Goal: Transaction & Acquisition: Purchase product/service

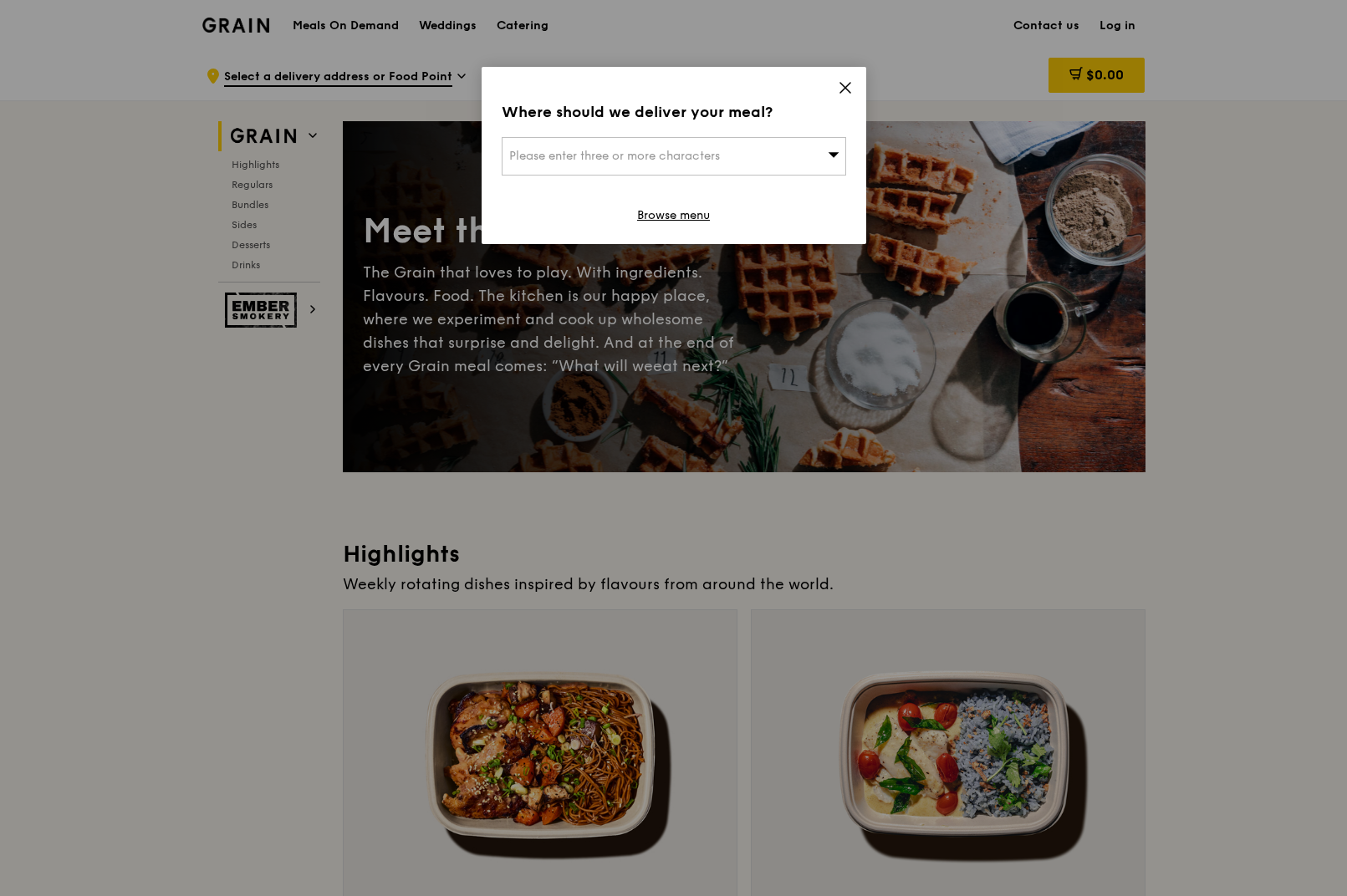
click at [845, 84] on icon at bounding box center [845, 88] width 15 height 15
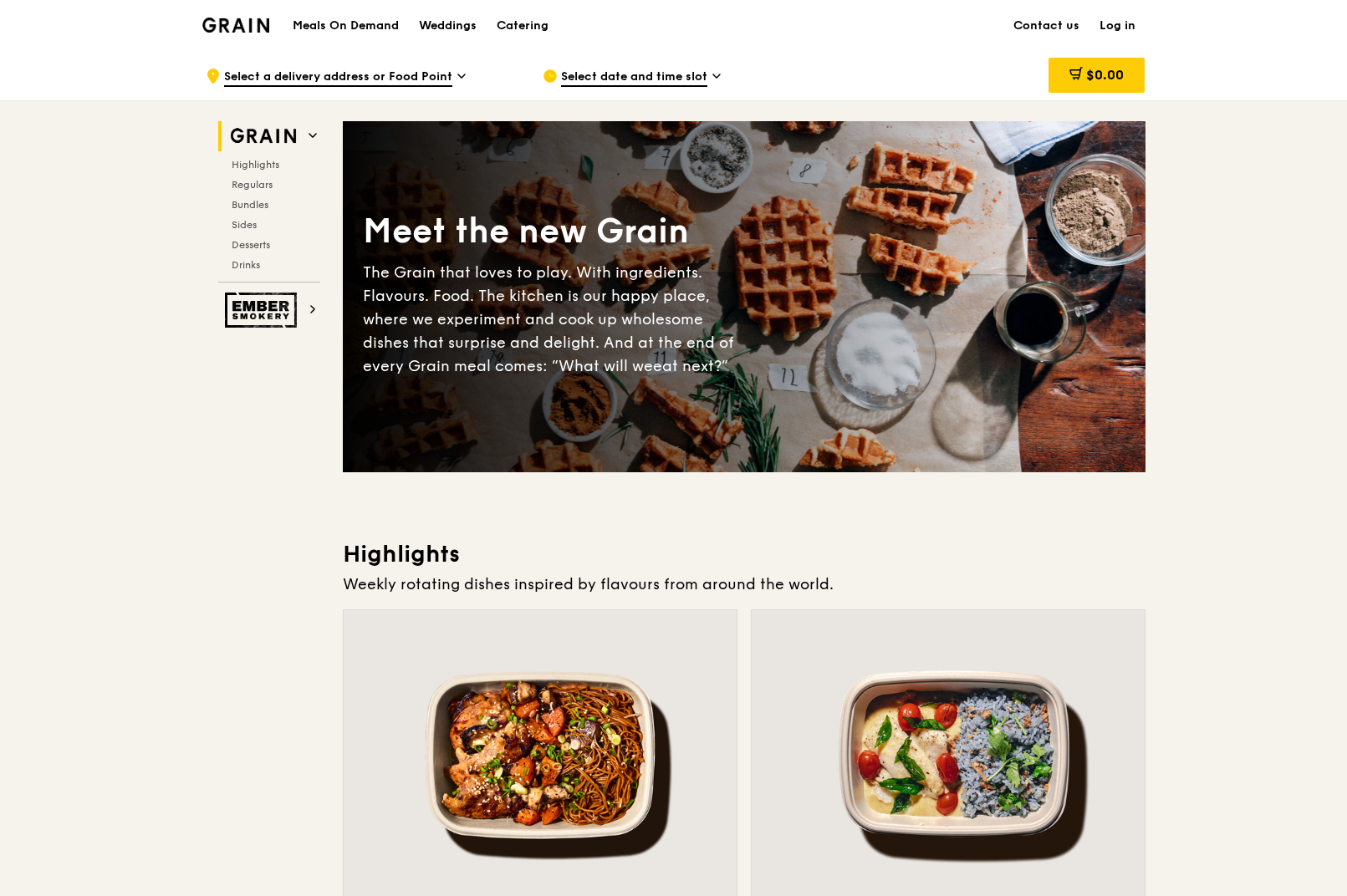
click at [640, 77] on span "Select date and time slot" at bounding box center [633, 78] width 147 height 18
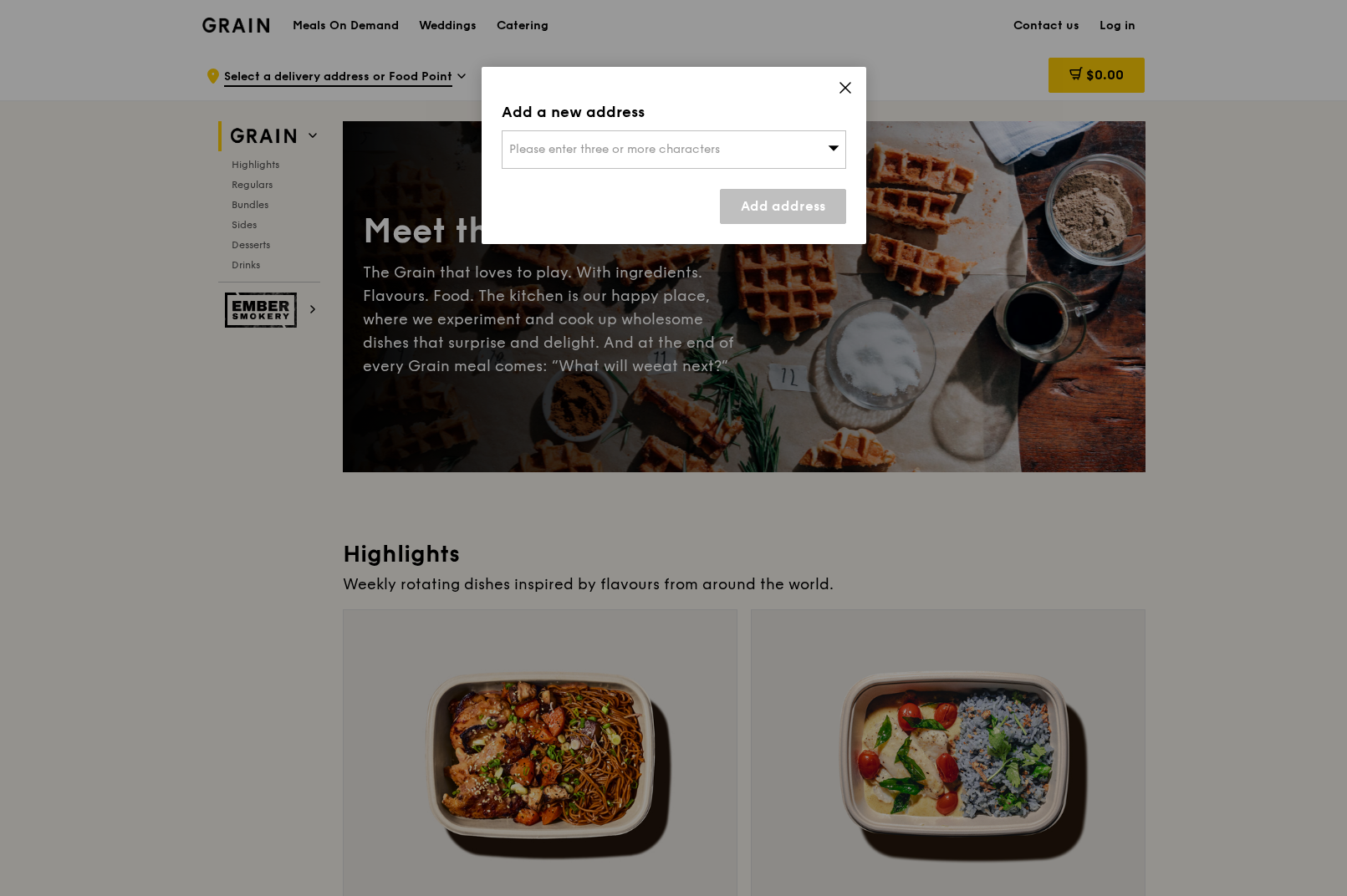
click at [641, 155] on span "Please enter three or more characters" at bounding box center [614, 148] width 211 height 14
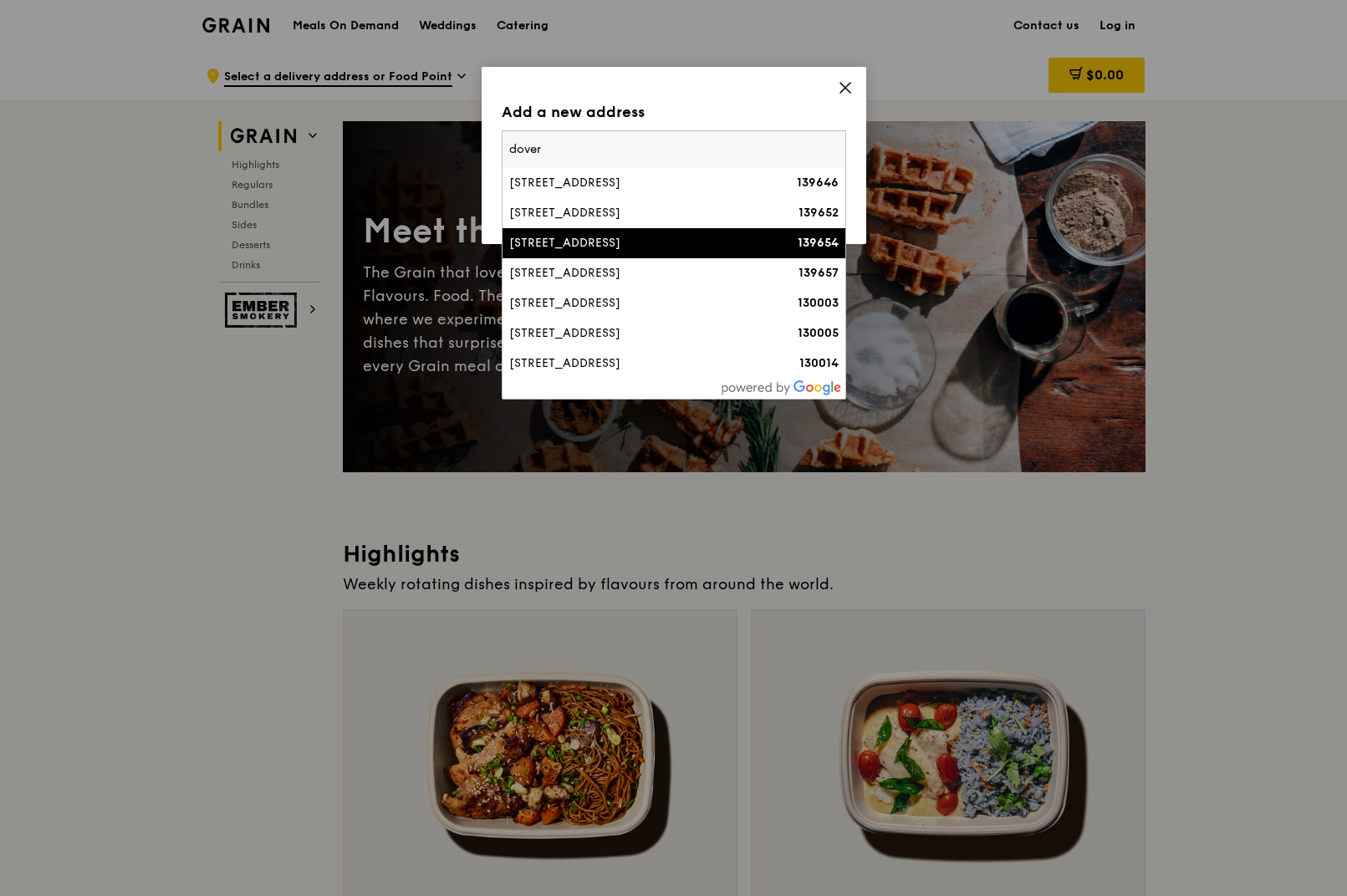
type input "dover"
click at [651, 250] on div "[STREET_ADDRESS]" at bounding box center [633, 243] width 248 height 17
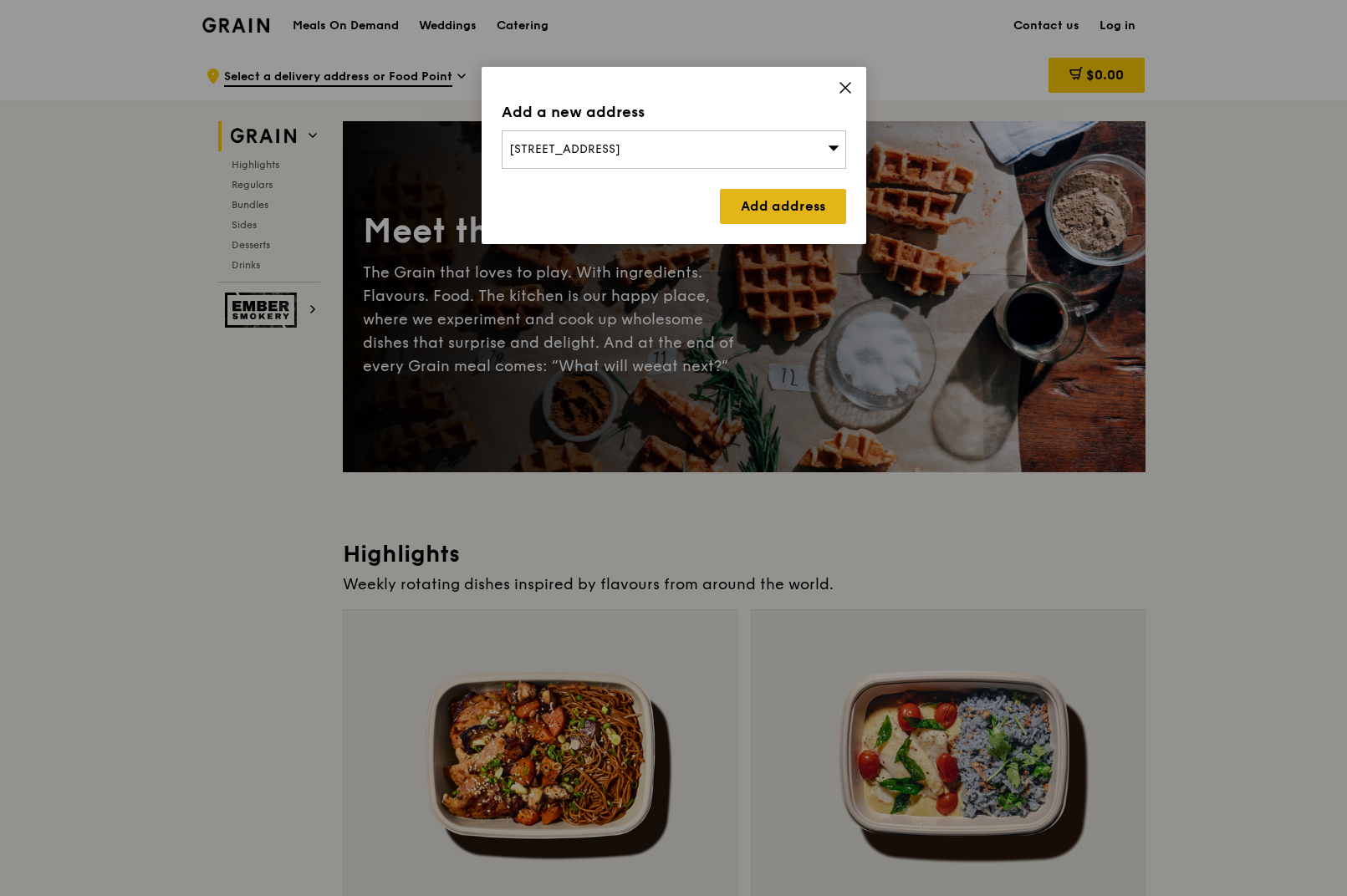
click at [782, 215] on link "Add address" at bounding box center [783, 206] width 127 height 35
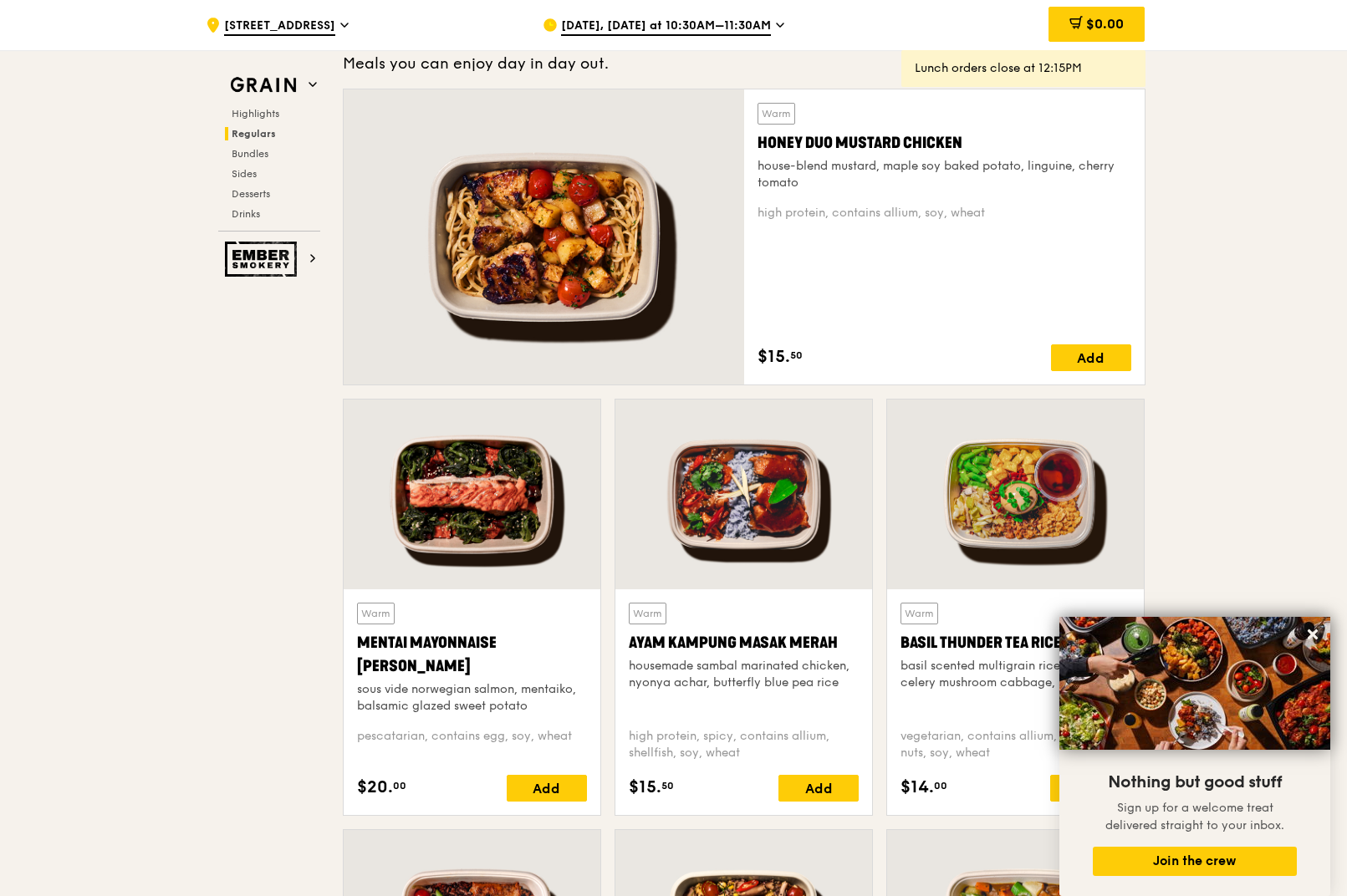
scroll to position [1005, 0]
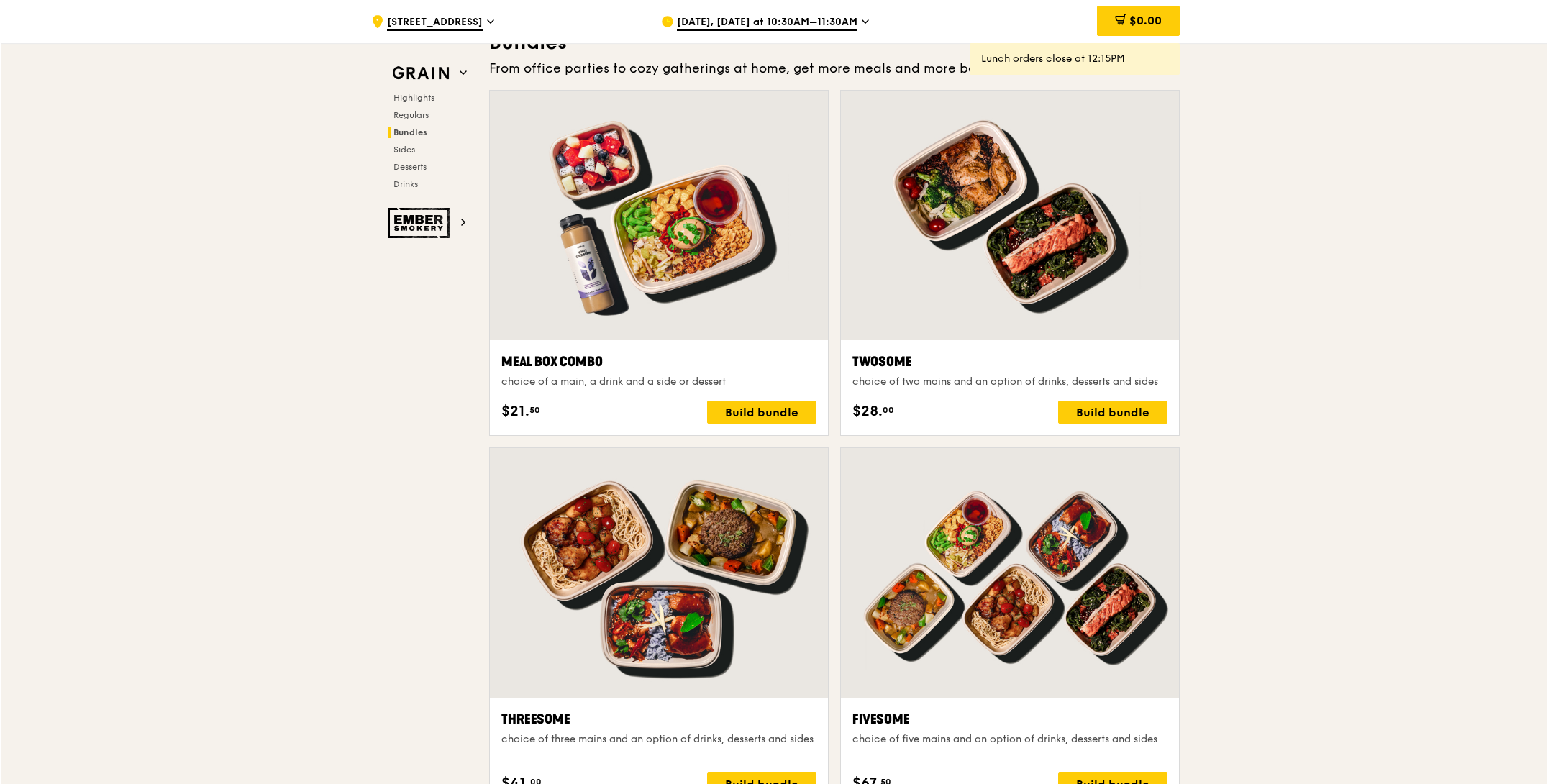
scroll to position [2341, 0]
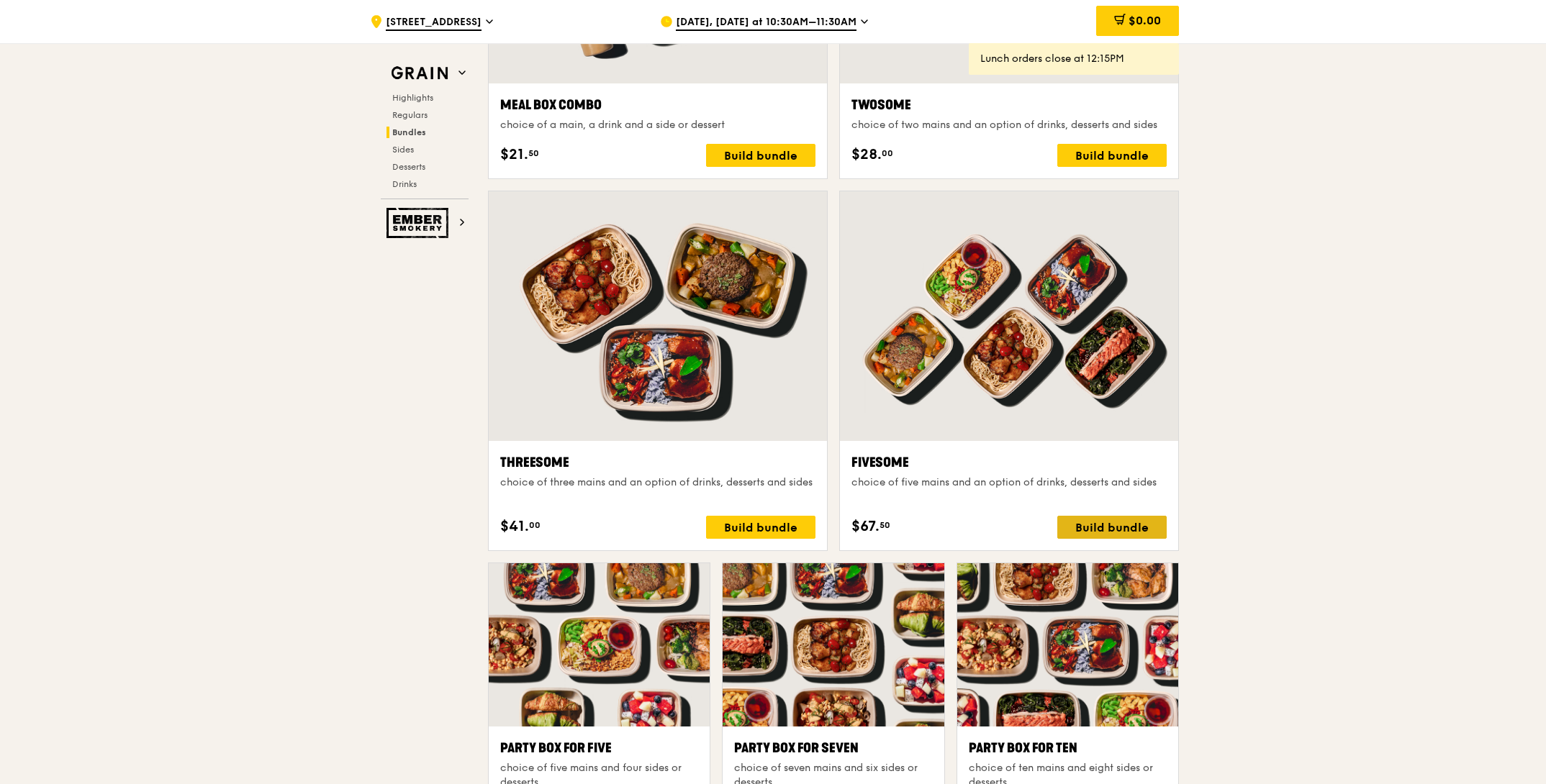
click at [1080, 530] on div "Build bundle" at bounding box center [1111, 527] width 109 height 23
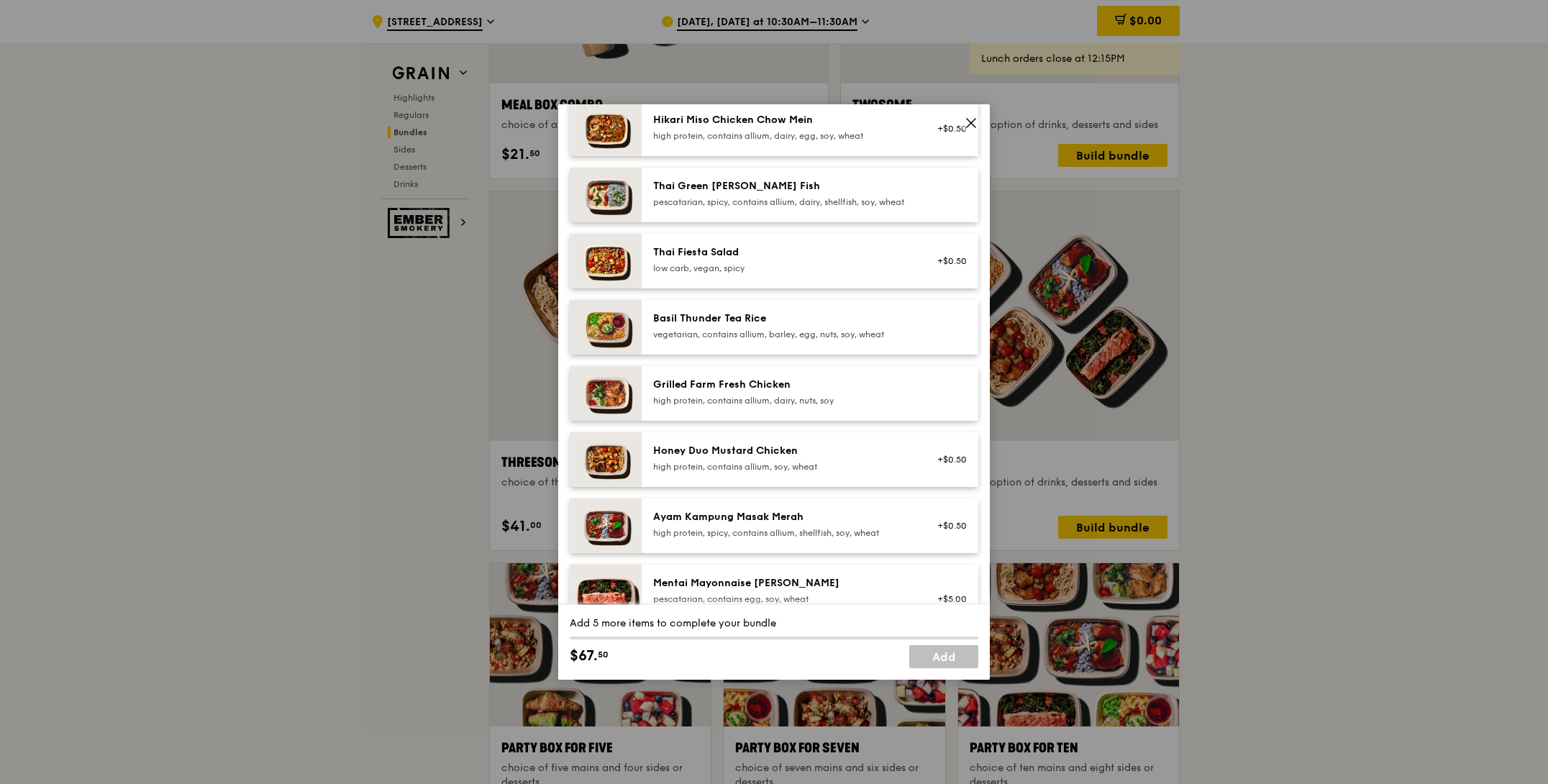
scroll to position [202, 0]
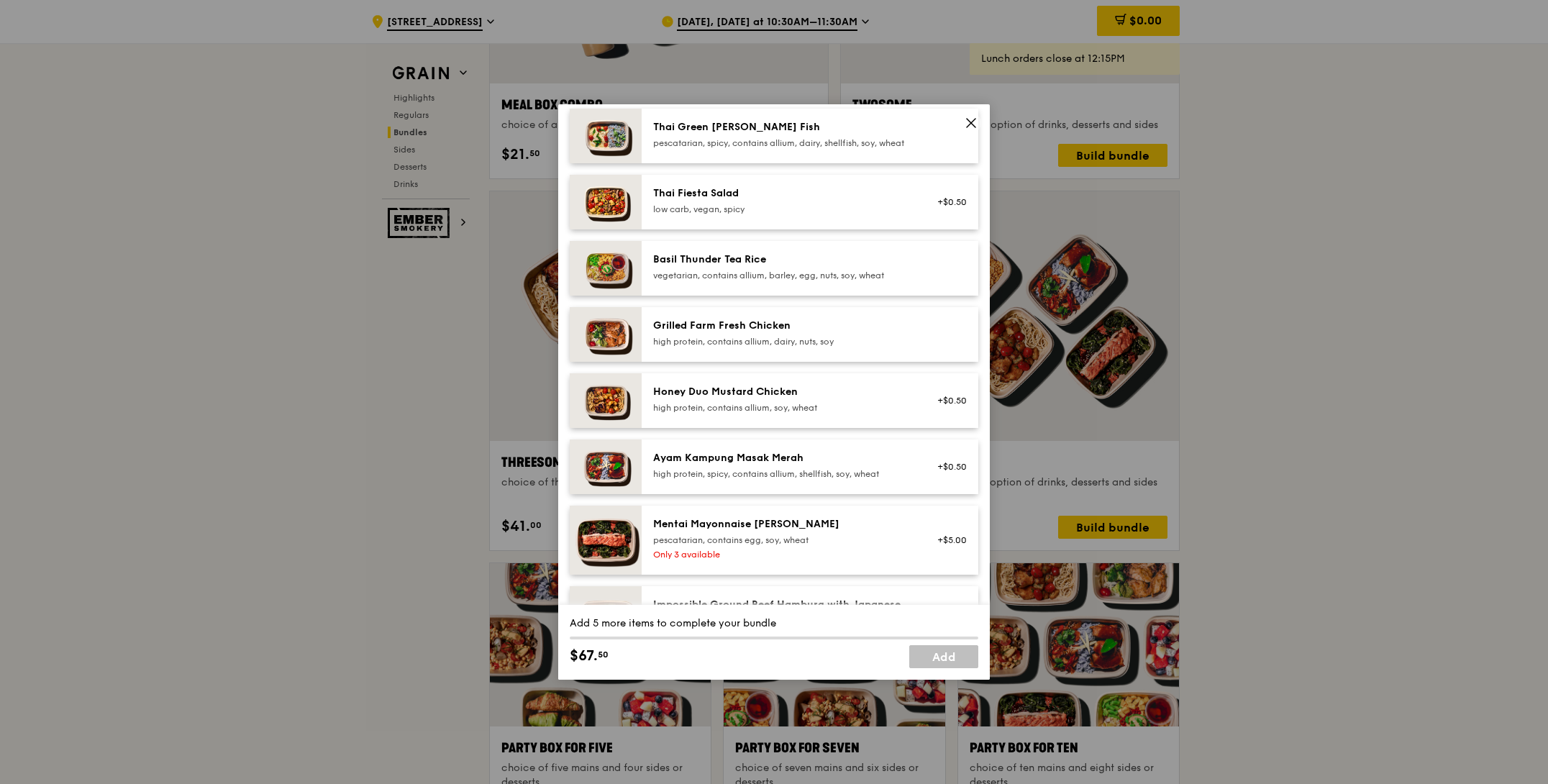
click at [706, 465] on div "Ayam Kampung Masak Merah" at bounding box center [782, 458] width 258 height 15
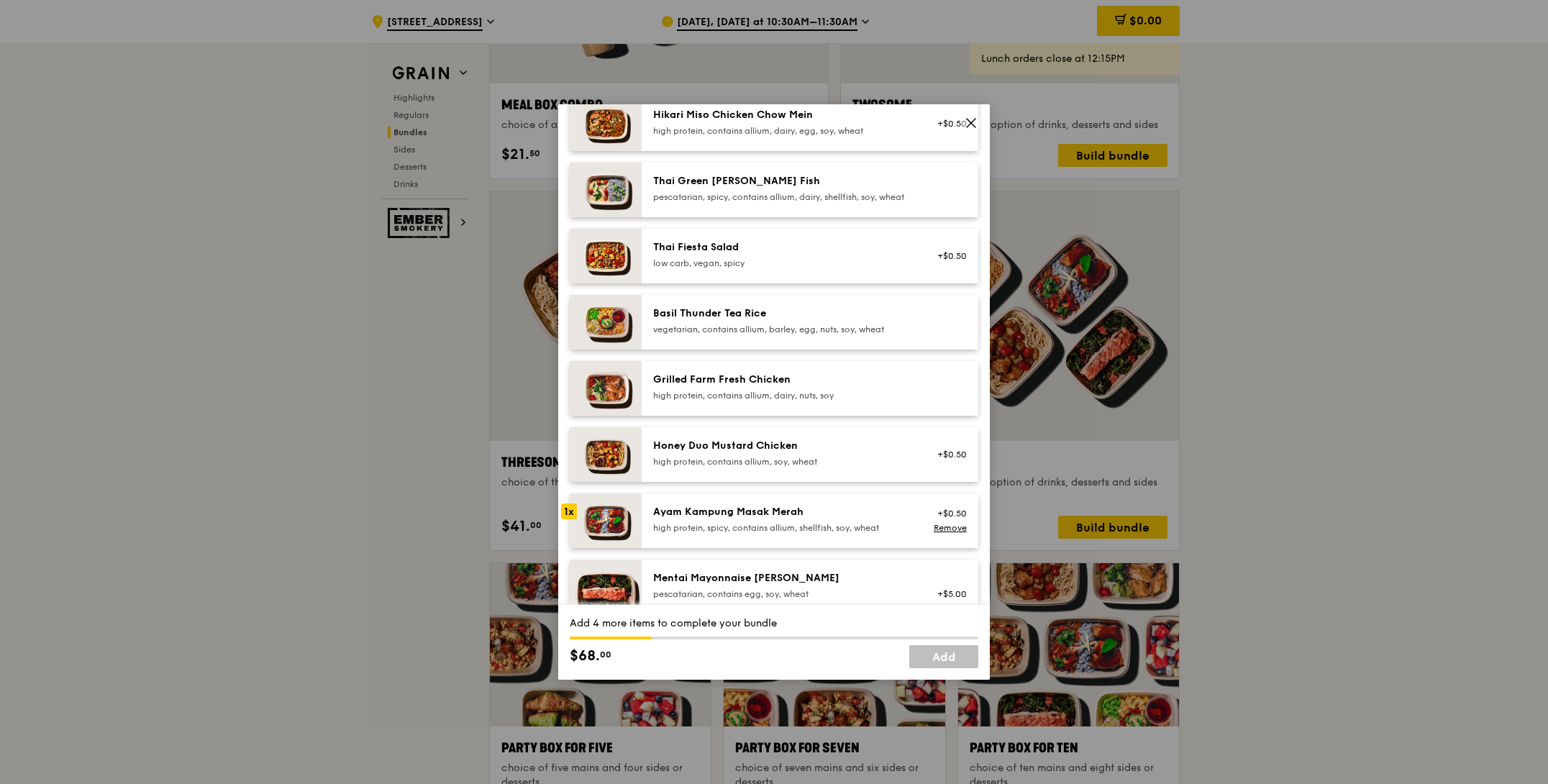
scroll to position [306, 0]
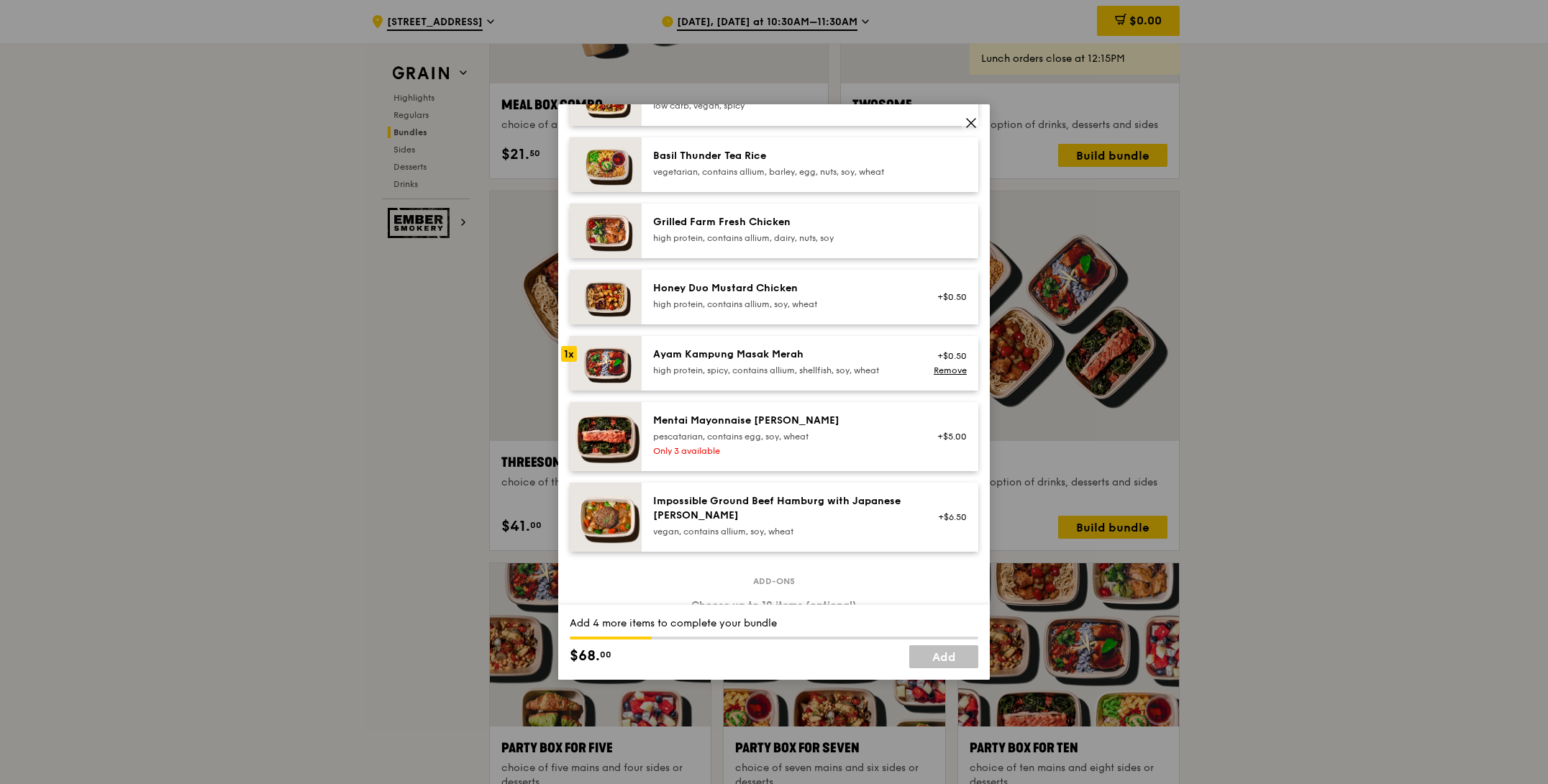
click at [704, 428] on div "Mentai Mayonnaise [PERSON_NAME]" at bounding box center [782, 420] width 258 height 15
click at [717, 229] on div "Grilled Farm Fresh Chicken" at bounding box center [782, 222] width 258 height 15
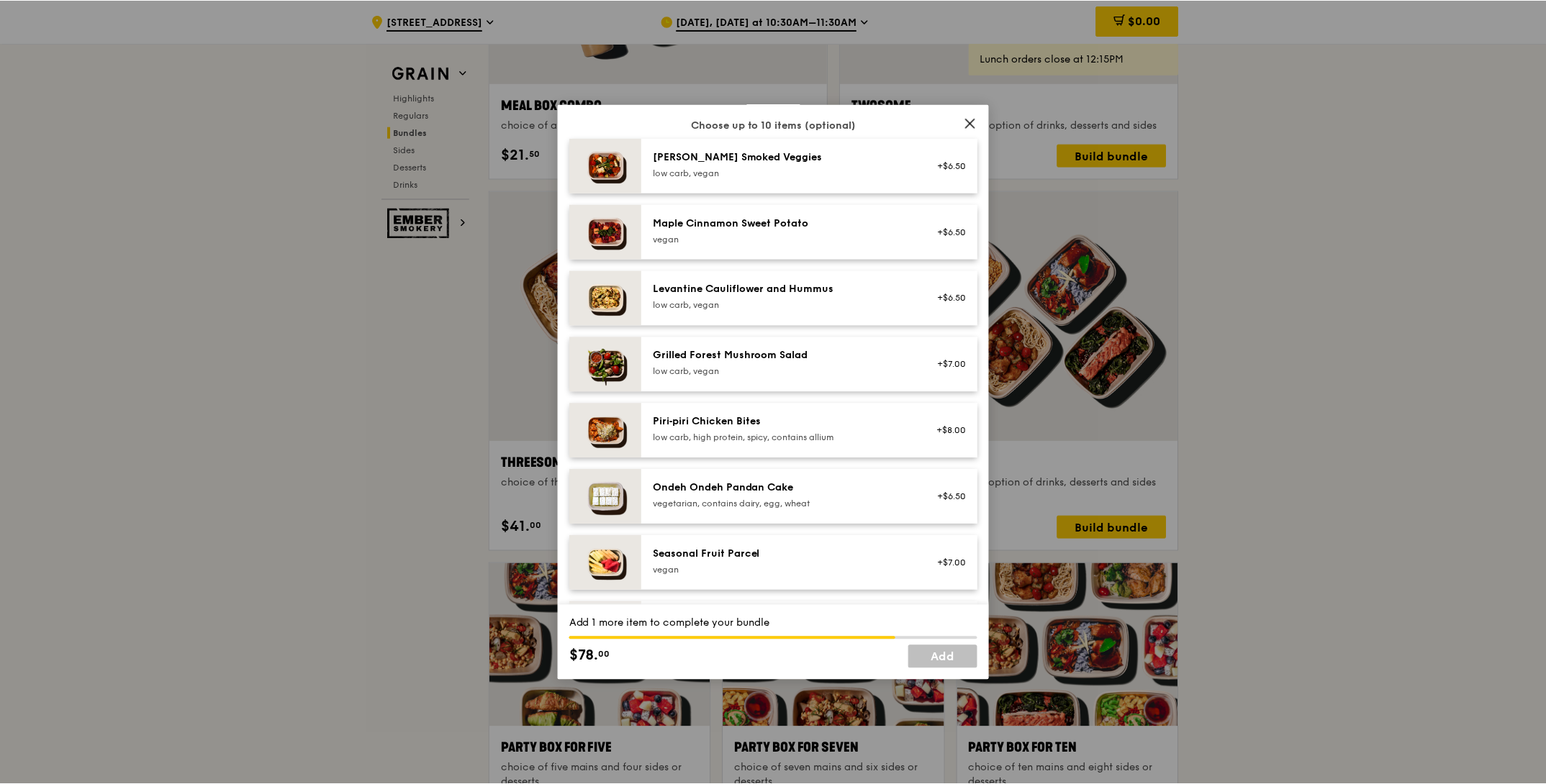
scroll to position [775, 0]
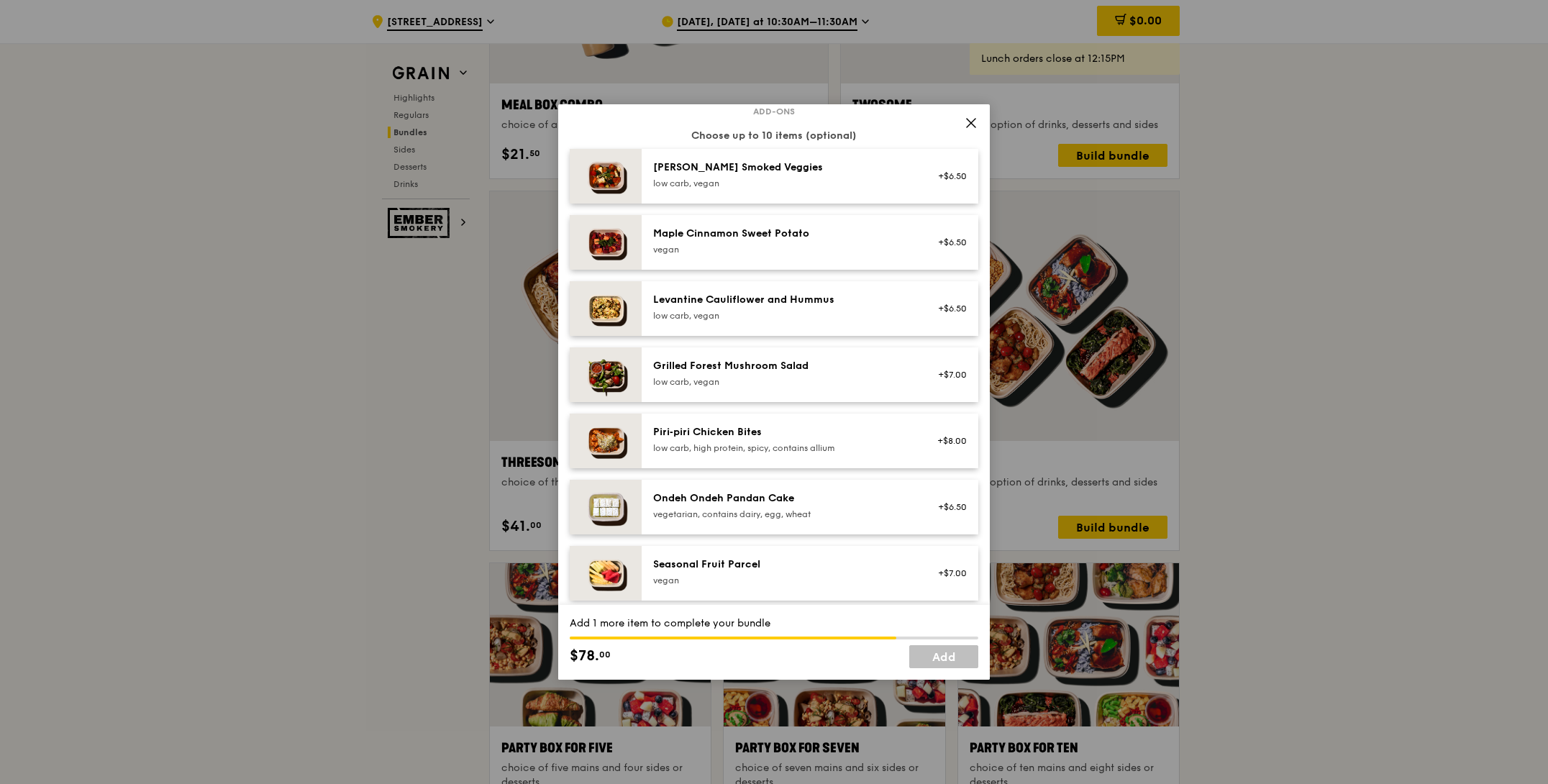
click at [970, 126] on icon at bounding box center [971, 123] width 13 height 13
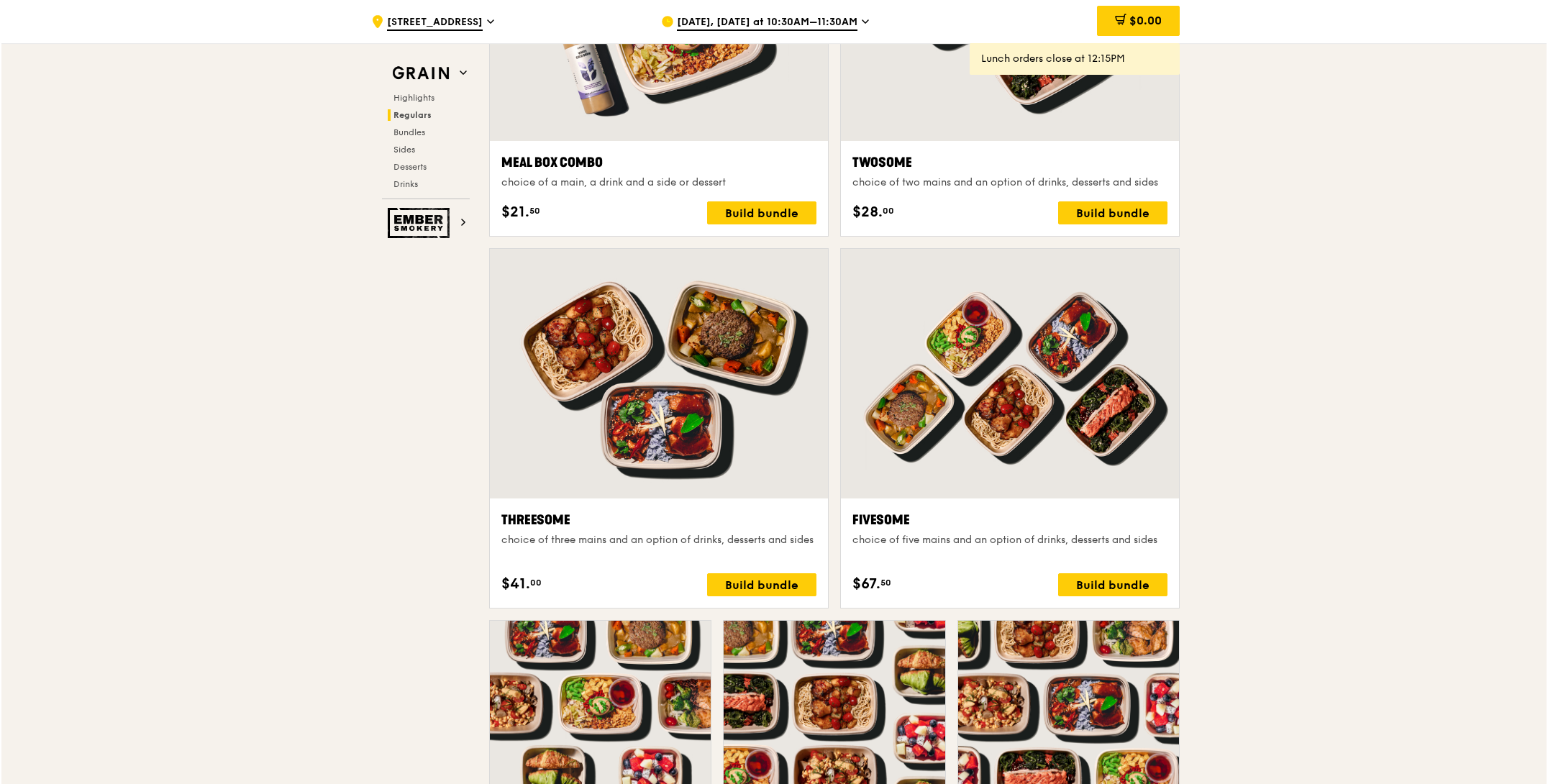
scroll to position [2474, 0]
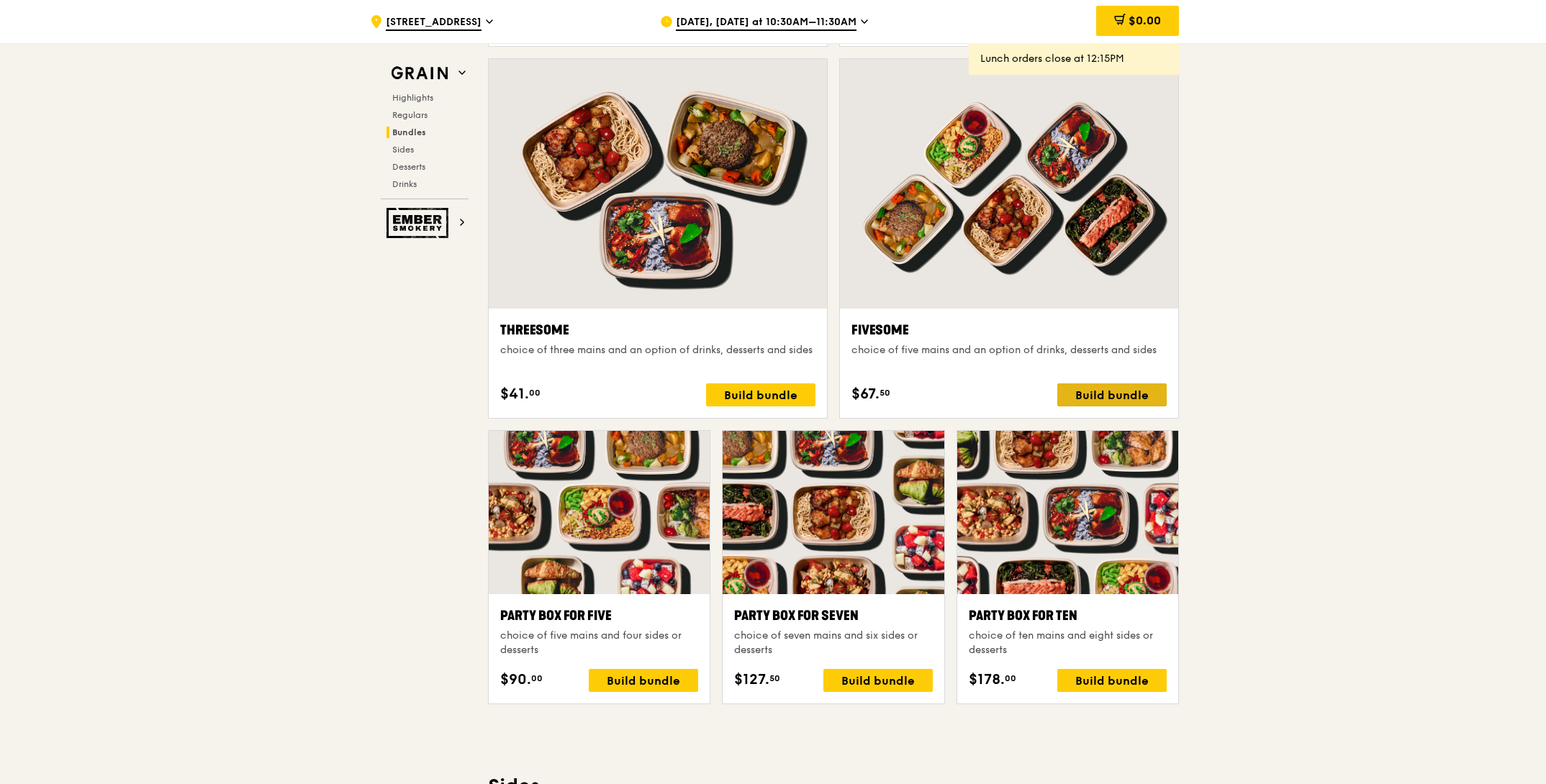
click at [1104, 394] on div "Build bundle" at bounding box center [1111, 394] width 109 height 23
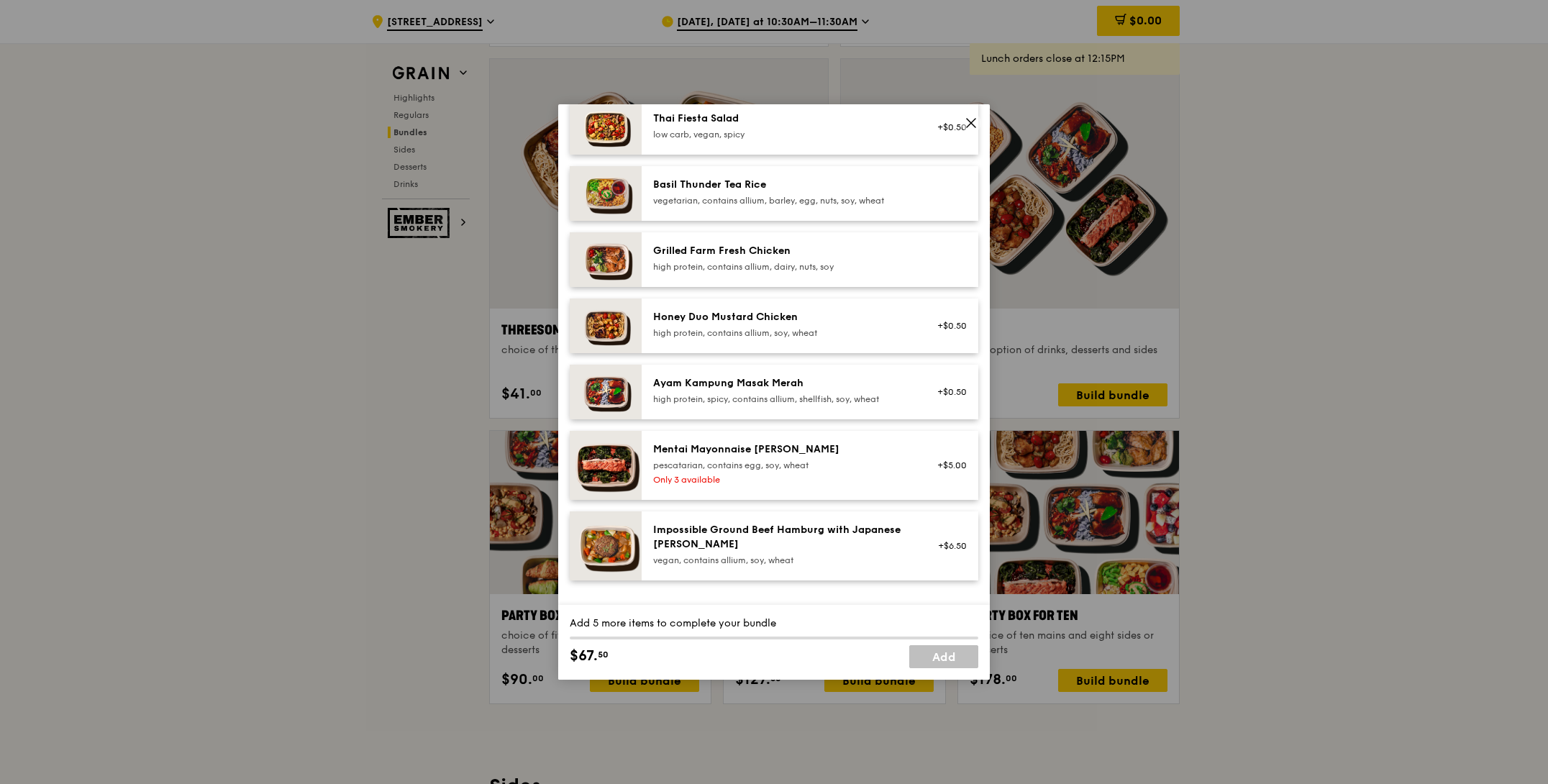
scroll to position [286, 0]
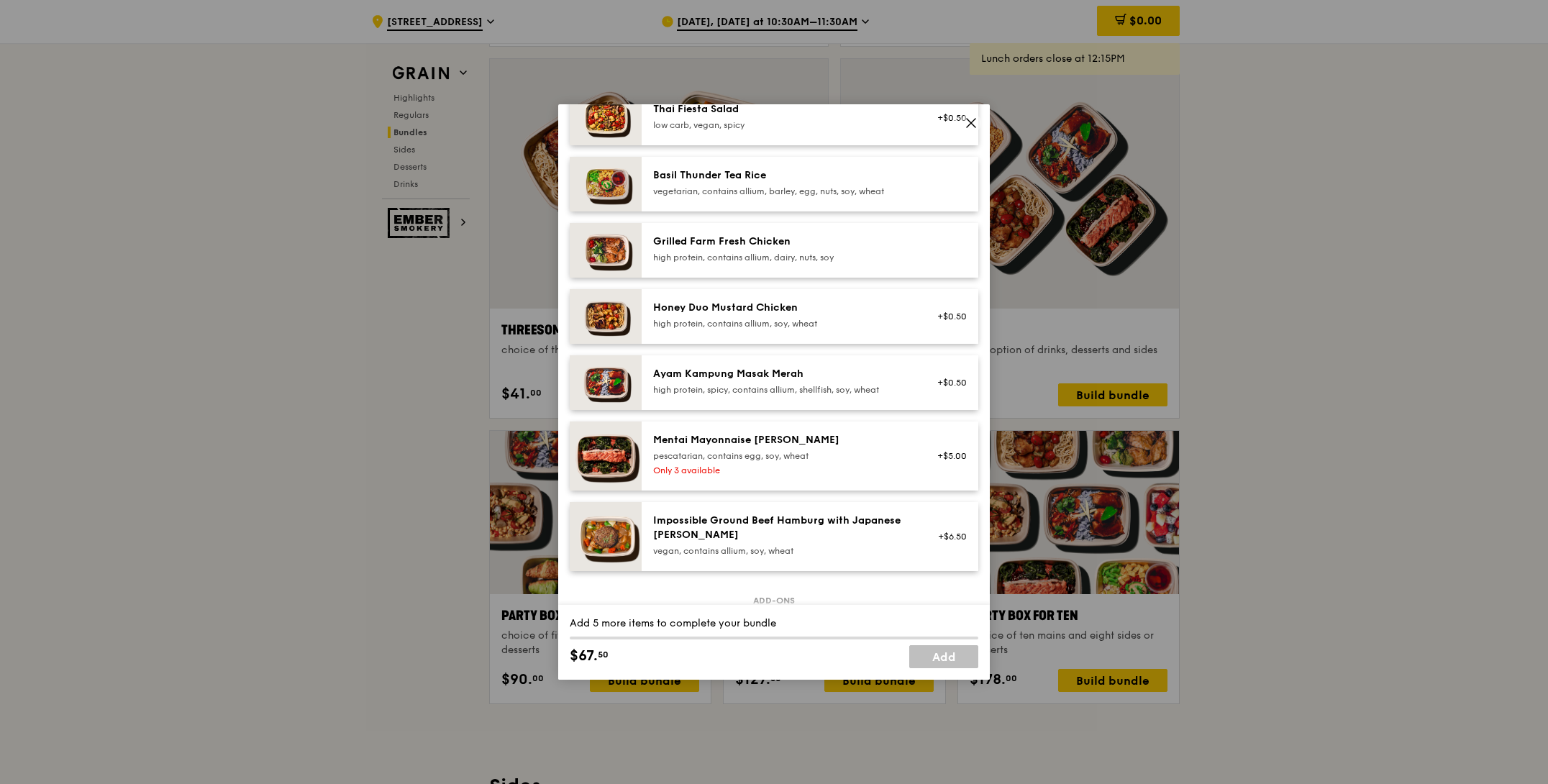
click at [626, 457] on img at bounding box center [605, 455] width 72 height 69
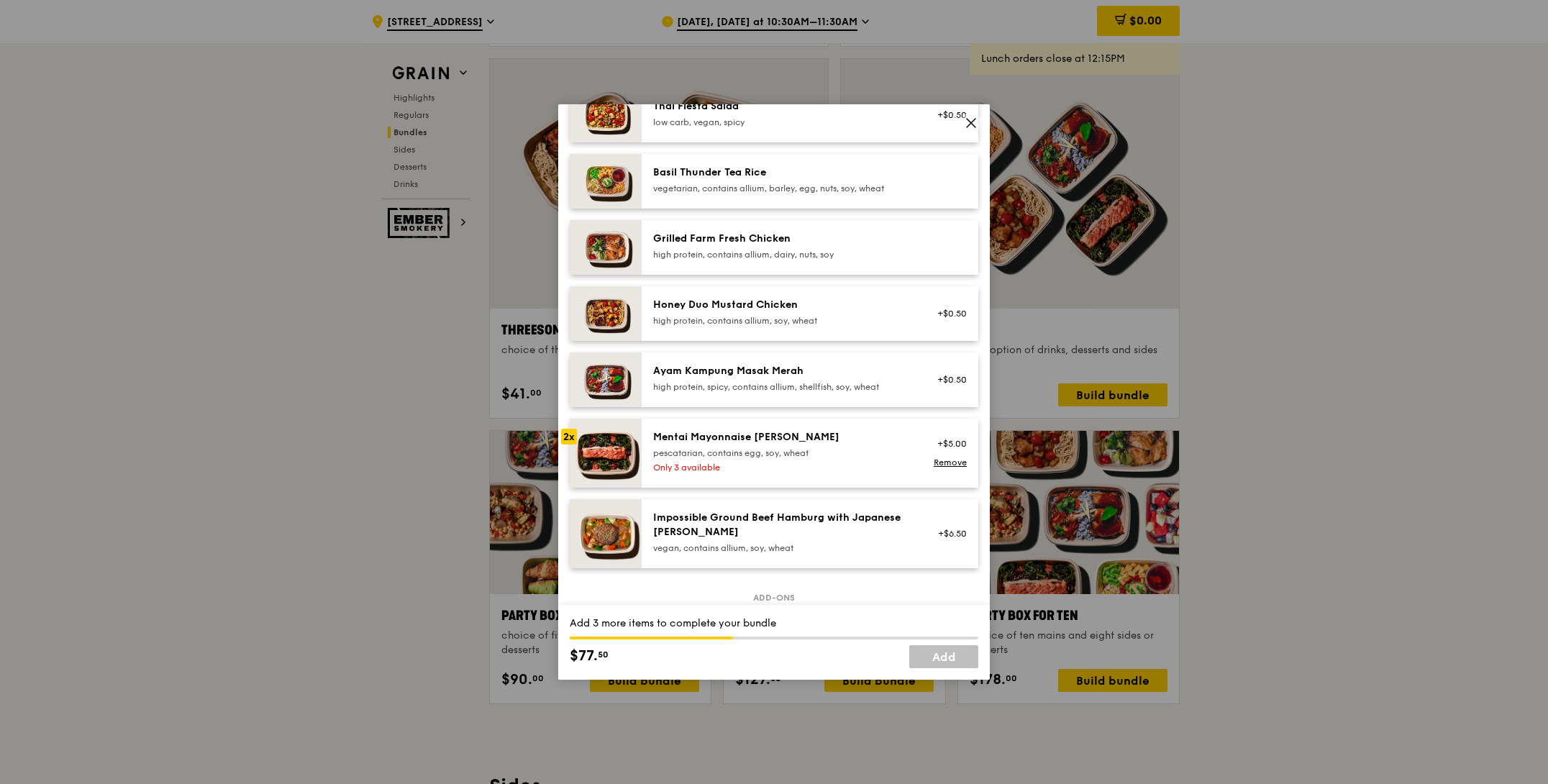
click at [736, 391] on div "Ayam Kampung Masak Merah high protein, spicy, contains allium, shellfish, soy, …" at bounding box center [782, 377] width 258 height 28
click at [755, 257] on div "Grilled Farm Fresh Chicken high protein, contains allium, dairy, nuts, soy" at bounding box center [782, 246] width 258 height 28
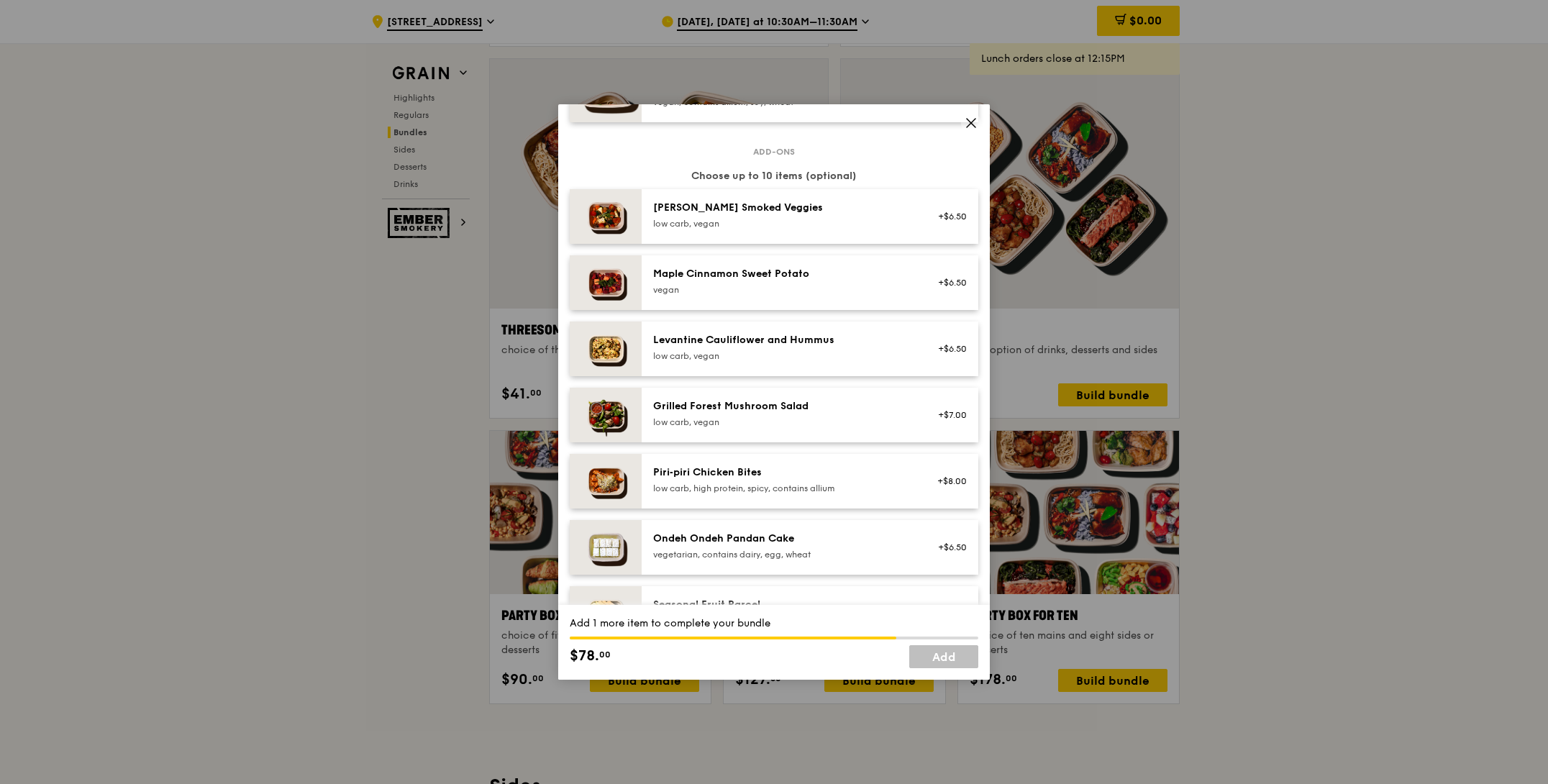
scroll to position [734, 0]
click at [792, 216] on div "[PERSON_NAME] Smoked Veggies" at bounding box center [782, 209] width 258 height 15
click at [762, 429] on div "low carb, vegan" at bounding box center [782, 423] width 258 height 11
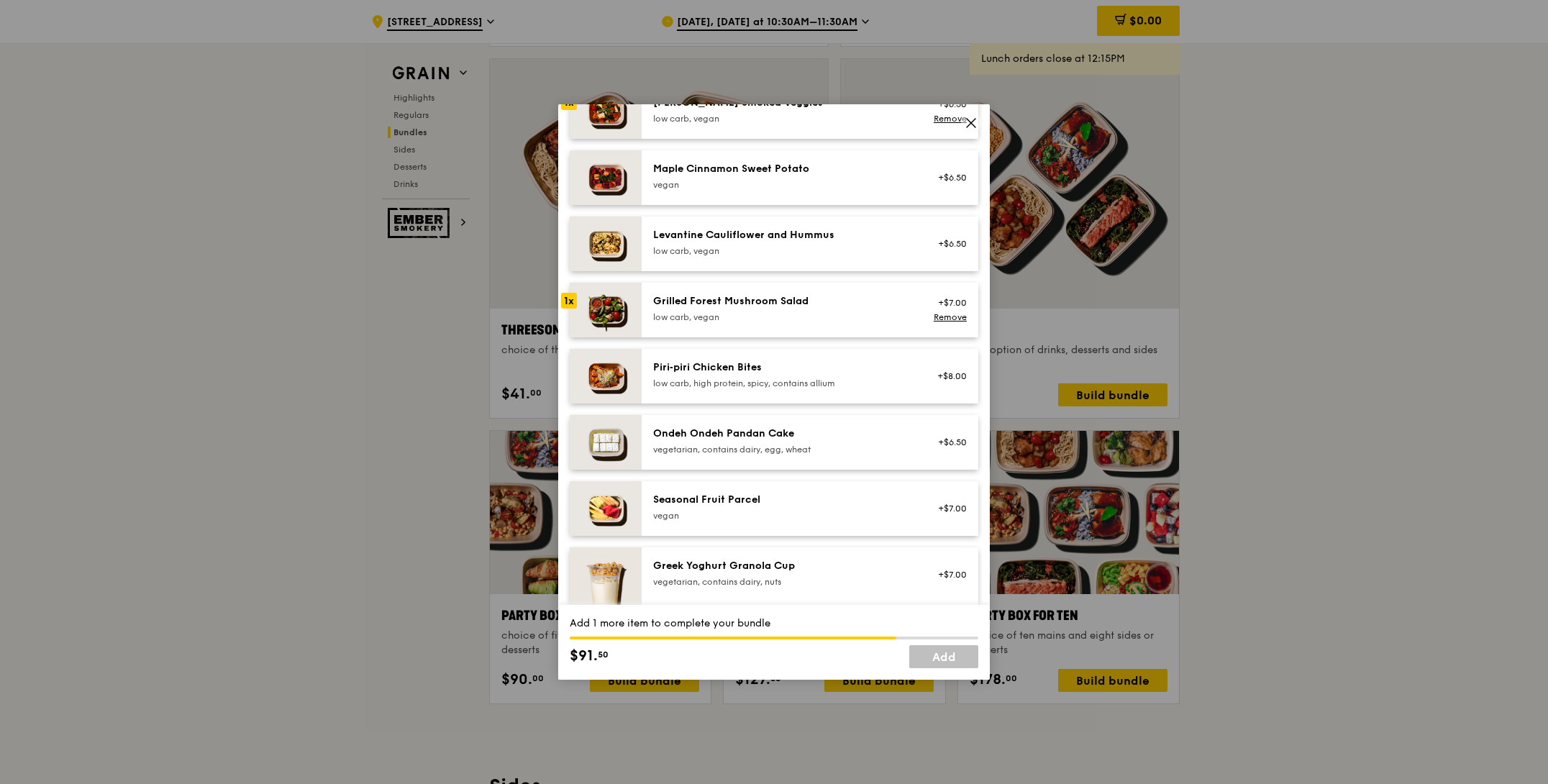
scroll to position [858, 0]
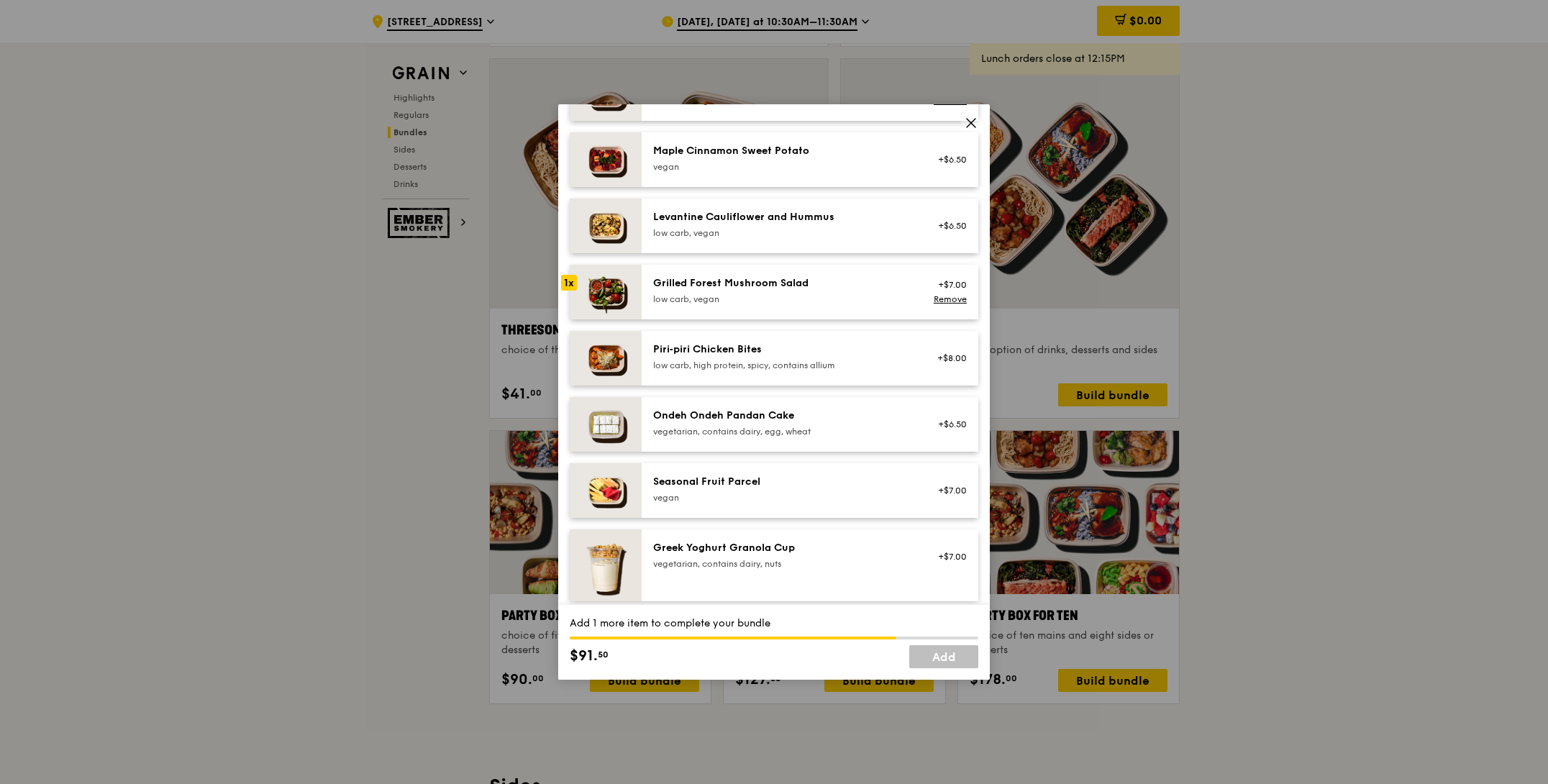
click at [779, 371] on div "low carb, high protein, spicy, contains allium" at bounding box center [782, 365] width 258 height 11
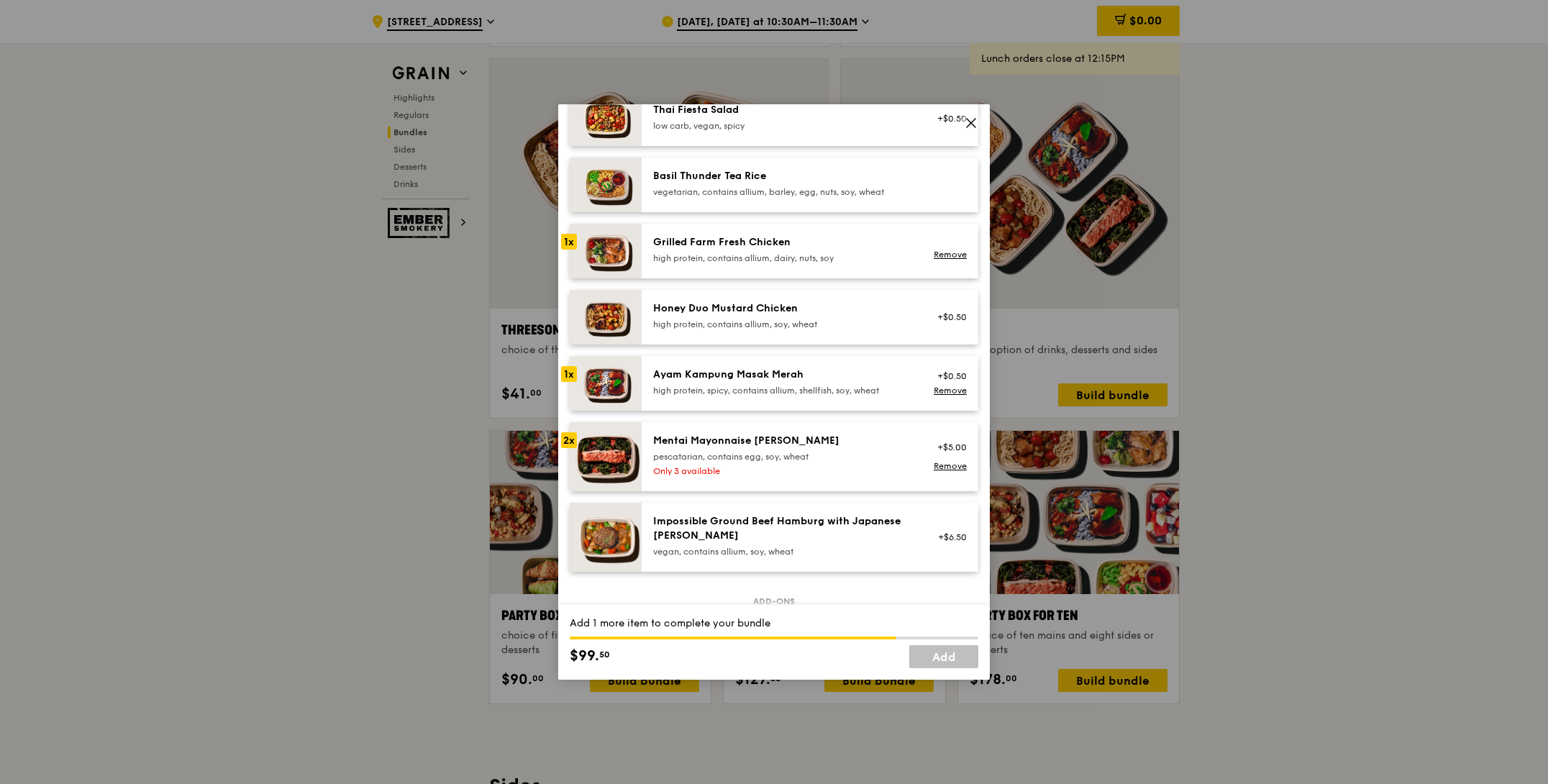
scroll to position [286, 0]
click at [619, 255] on img at bounding box center [605, 250] width 72 height 54
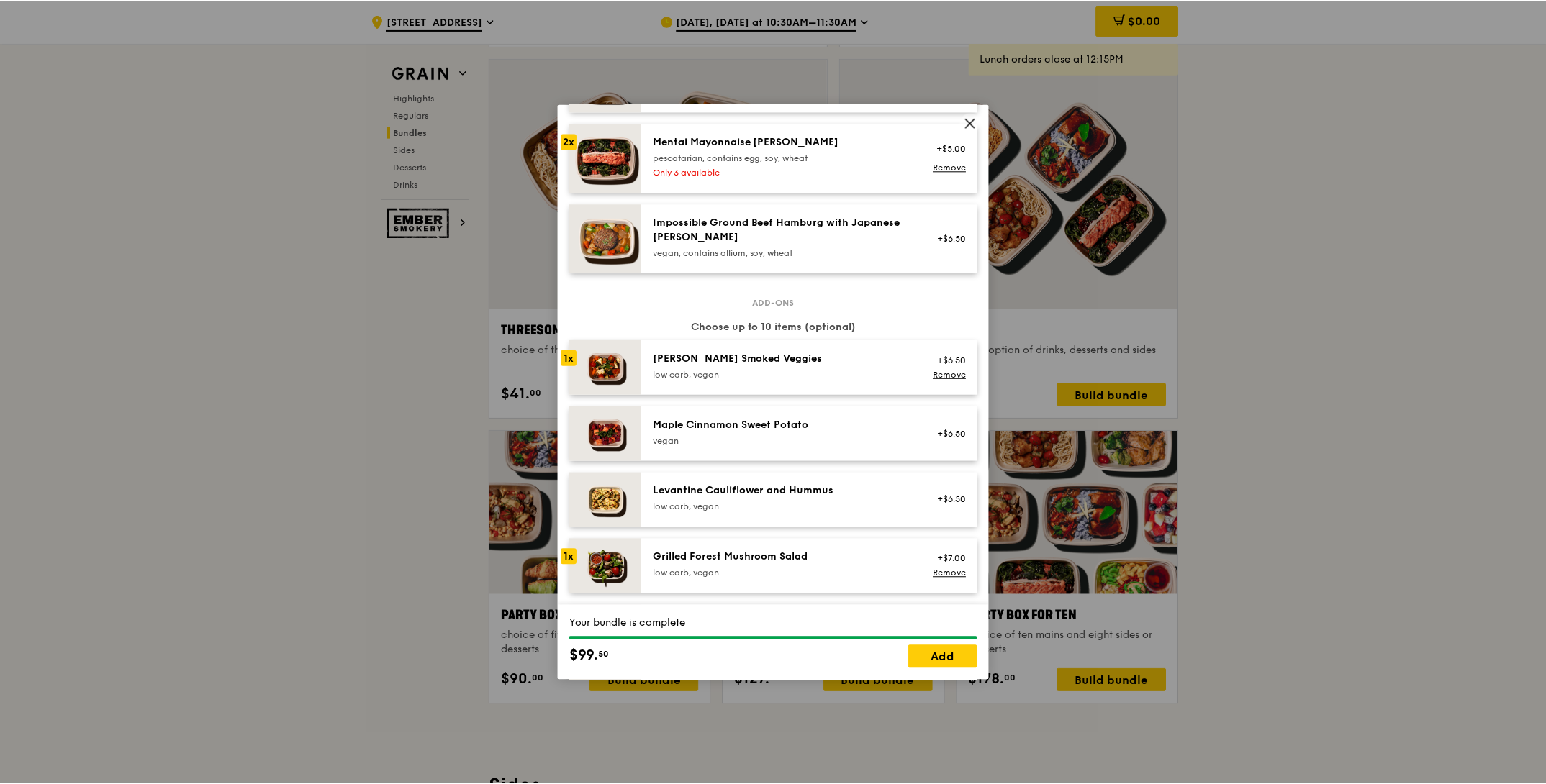
scroll to position [1280, 0]
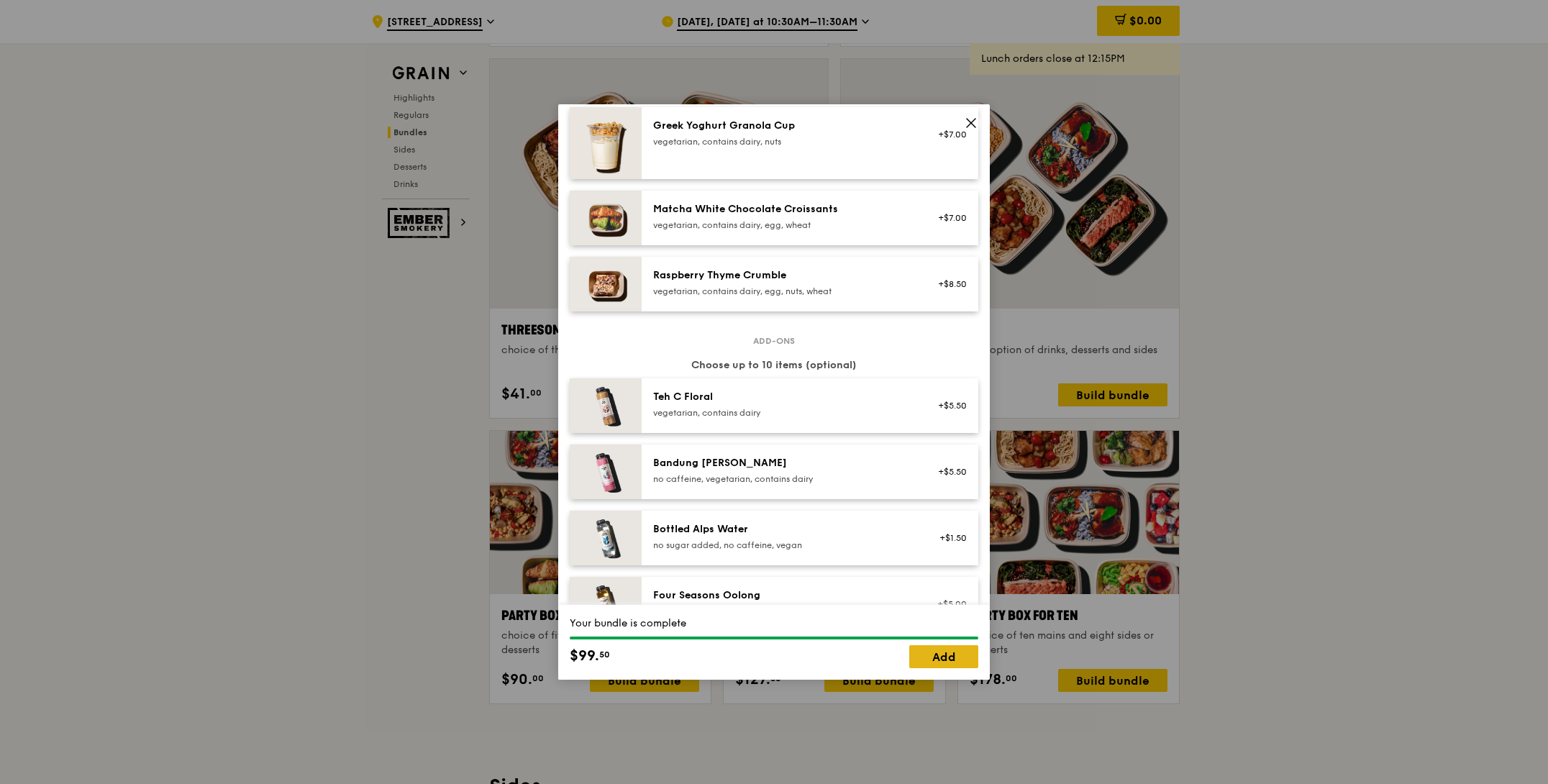
click at [962, 650] on link "Add" at bounding box center [944, 656] width 69 height 23
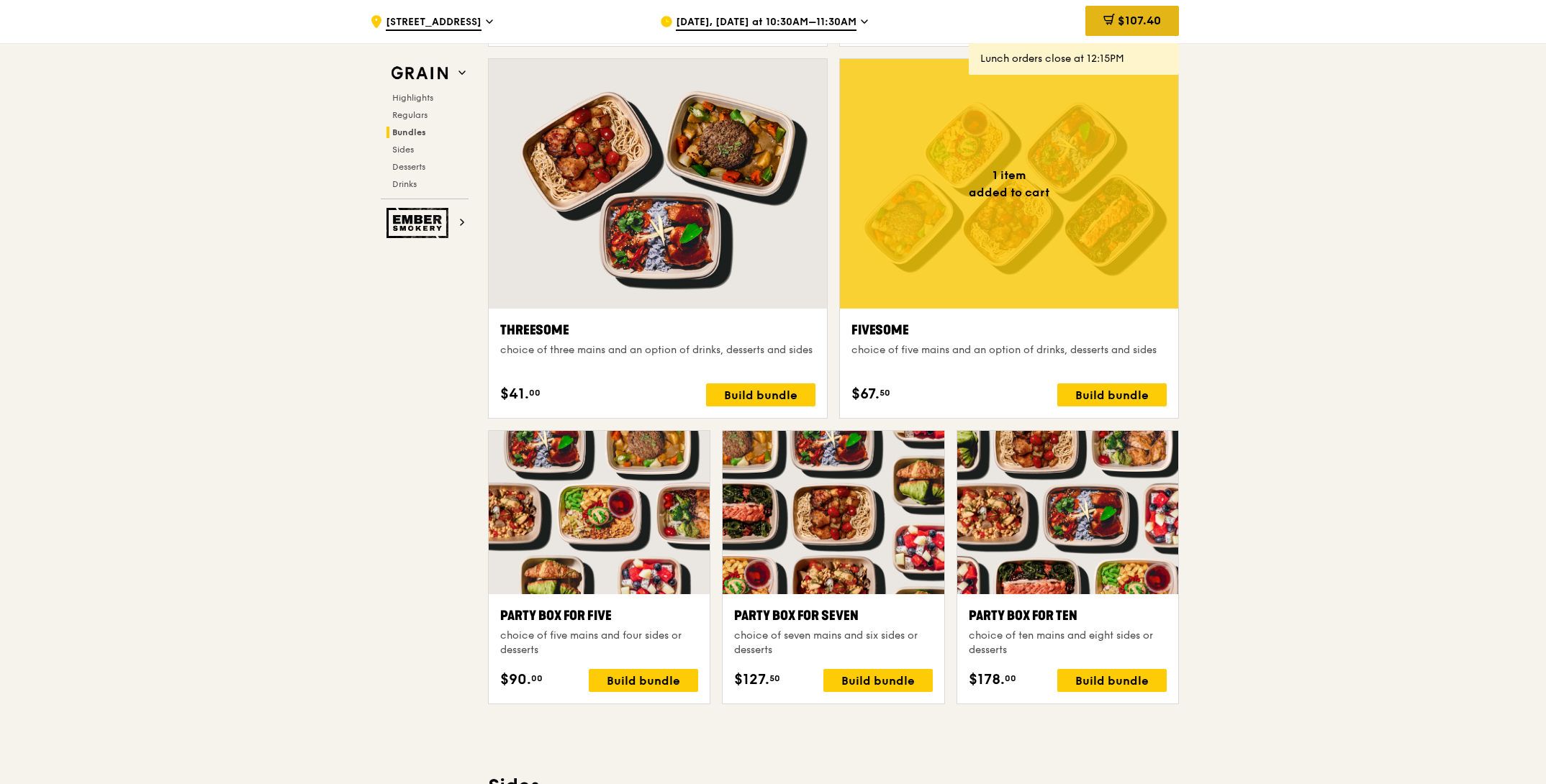
click at [1120, 21] on span "$107.40" at bounding box center [1138, 20] width 43 height 14
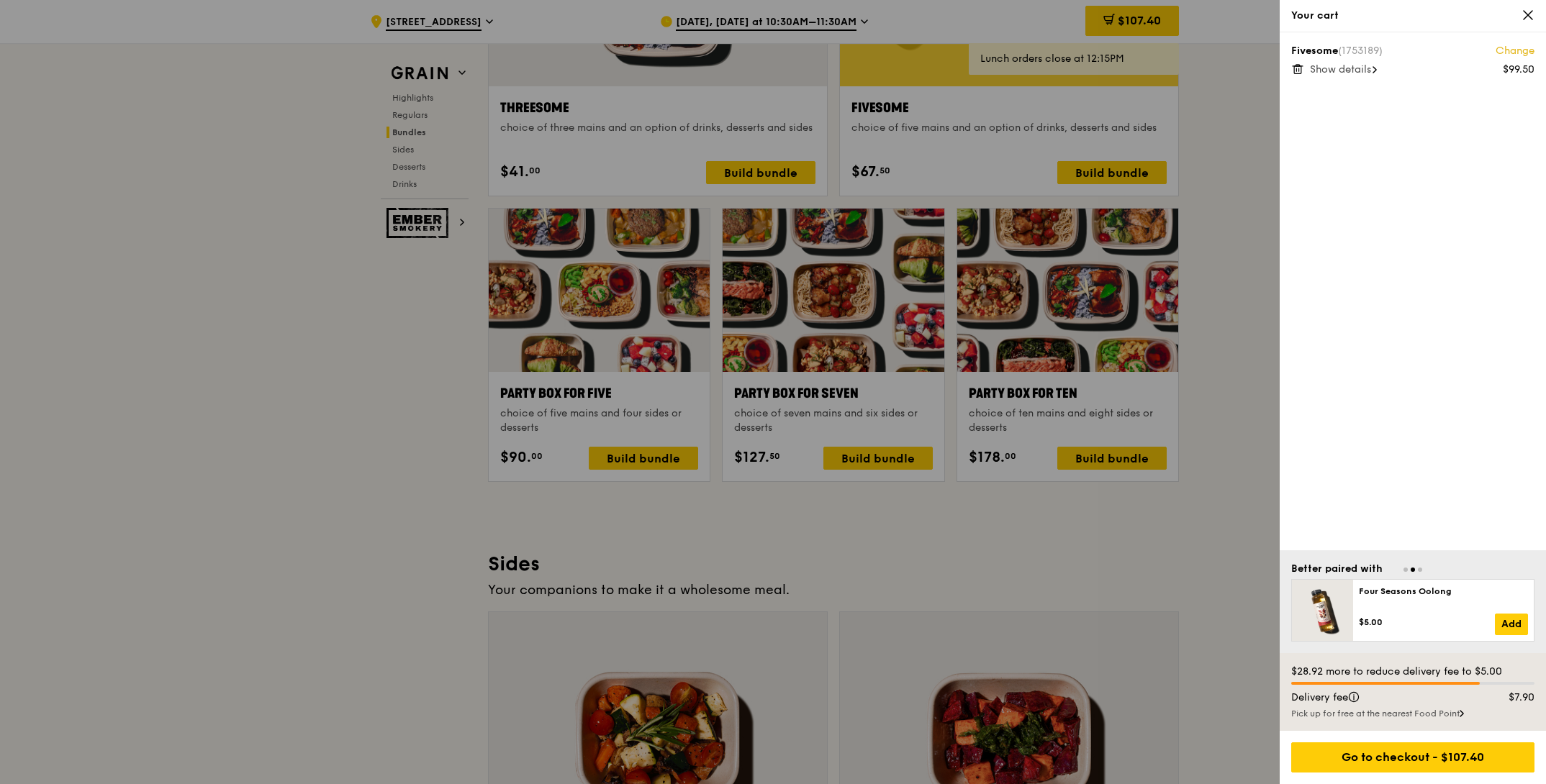
scroll to position [2755, 0]
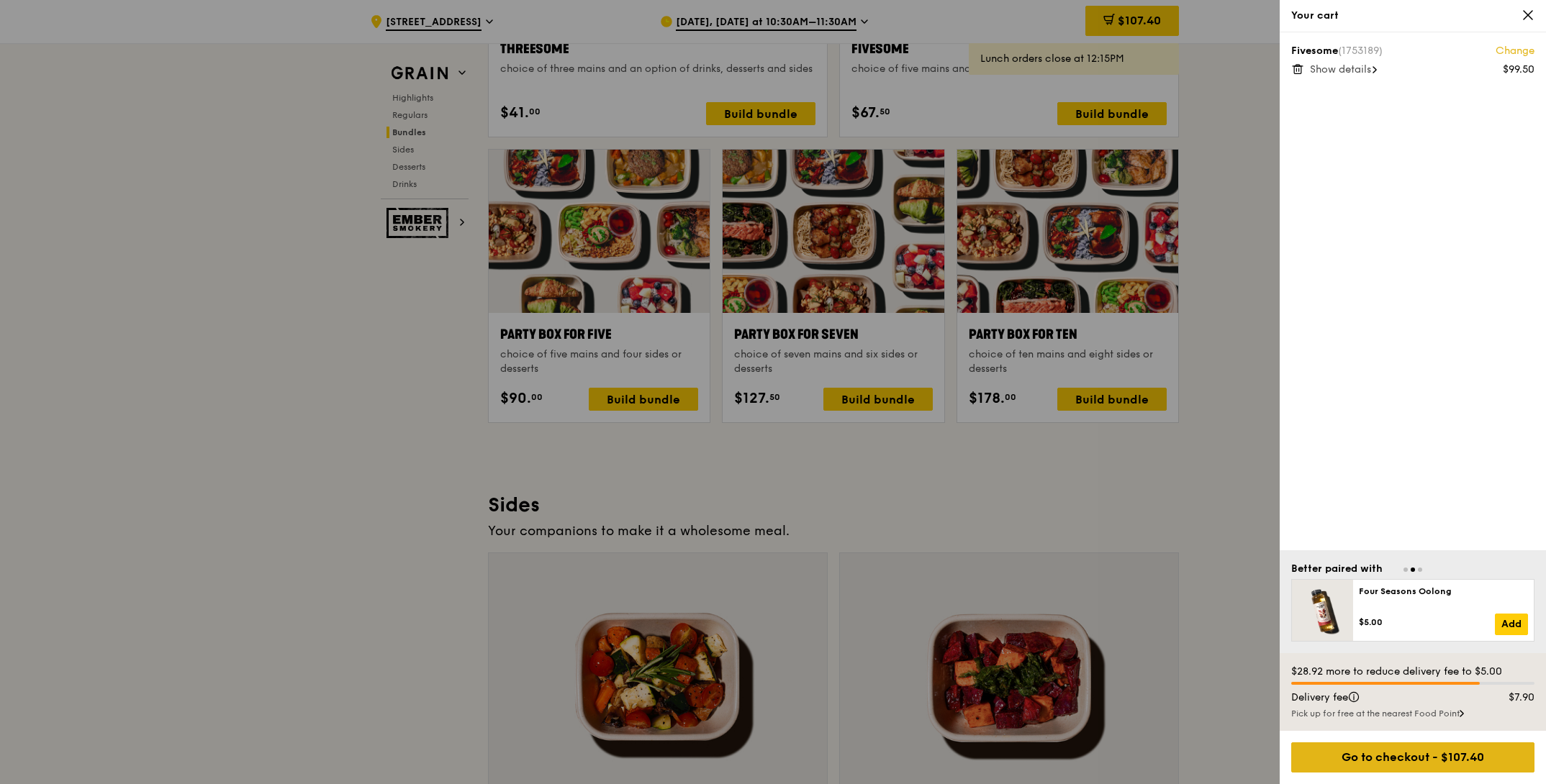
click at [1441, 761] on div "Go to checkout - $107.40" at bounding box center [1413, 757] width 243 height 30
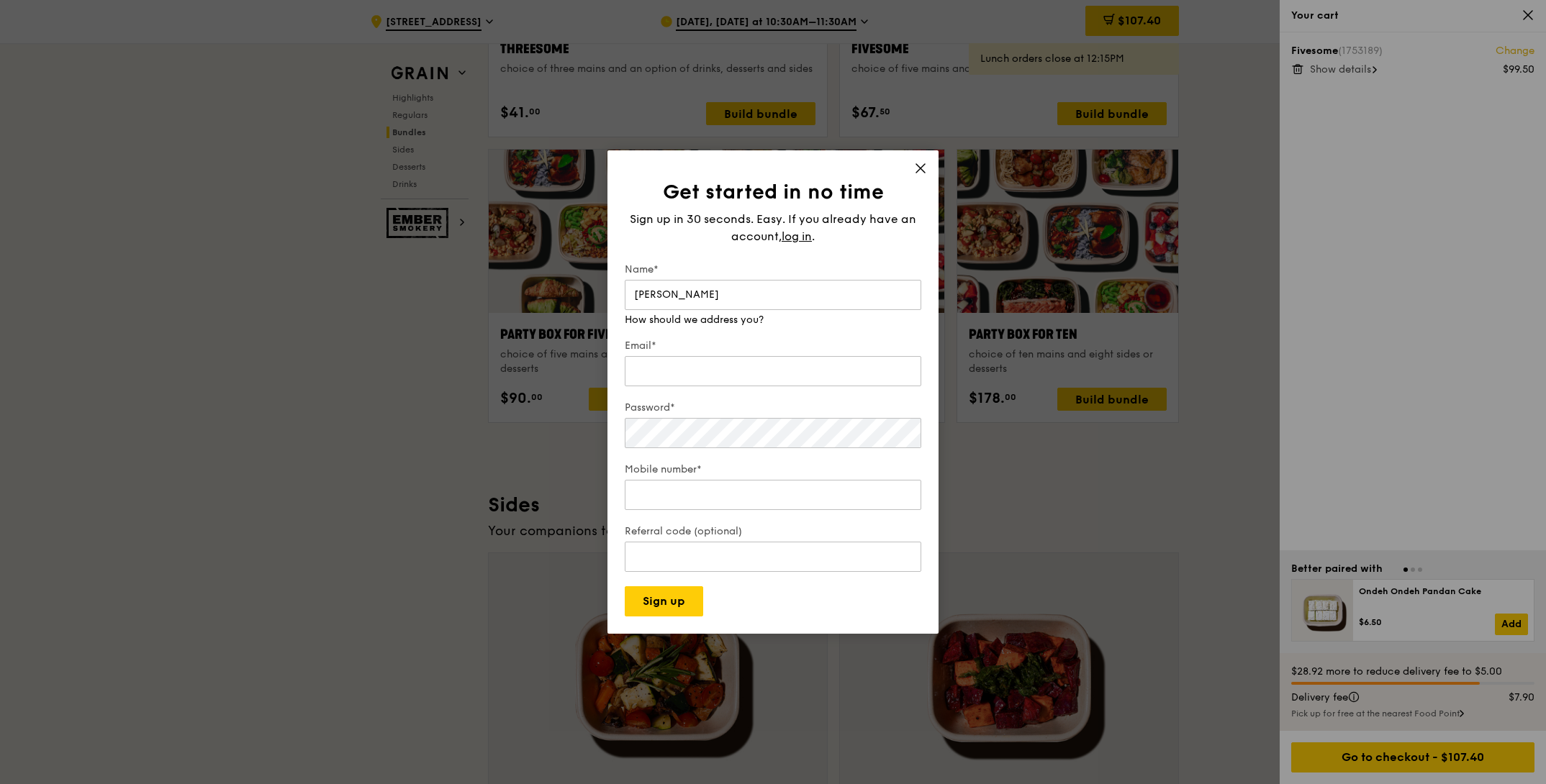
type input "[PERSON_NAME]"
click at [732, 369] on input "Email*" at bounding box center [773, 356] width 296 height 30
type input "[PERSON_NAME][EMAIL_ADDRESS][PERSON_NAME][DOMAIN_NAME]"
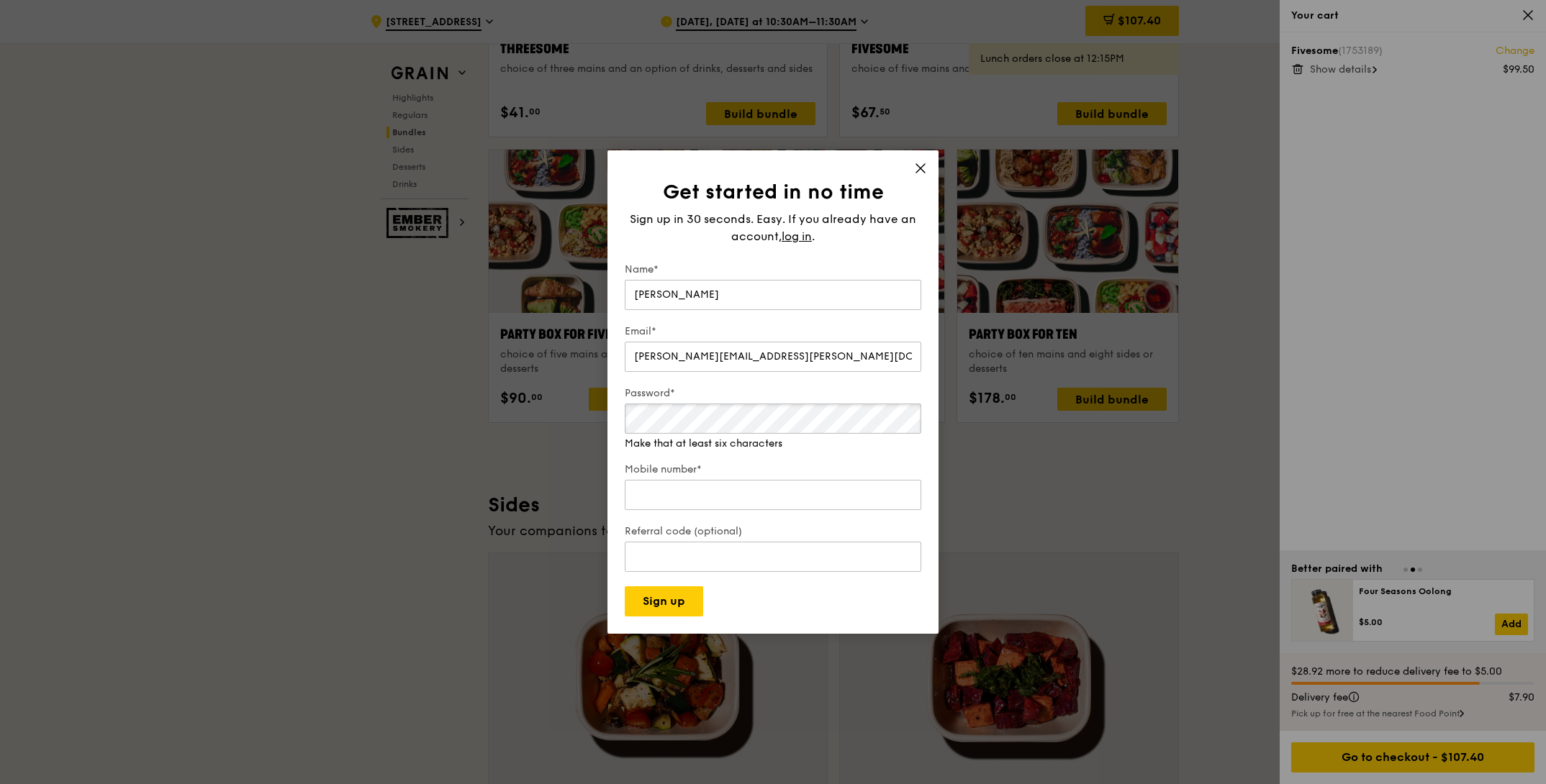
click at [713, 436] on div "Password* Make that at least six characters" at bounding box center [773, 419] width 296 height 65
click at [714, 502] on div "Mobile number* We will call you when we arrive" at bounding box center [773, 481] width 296 height 65
type input "97576731"
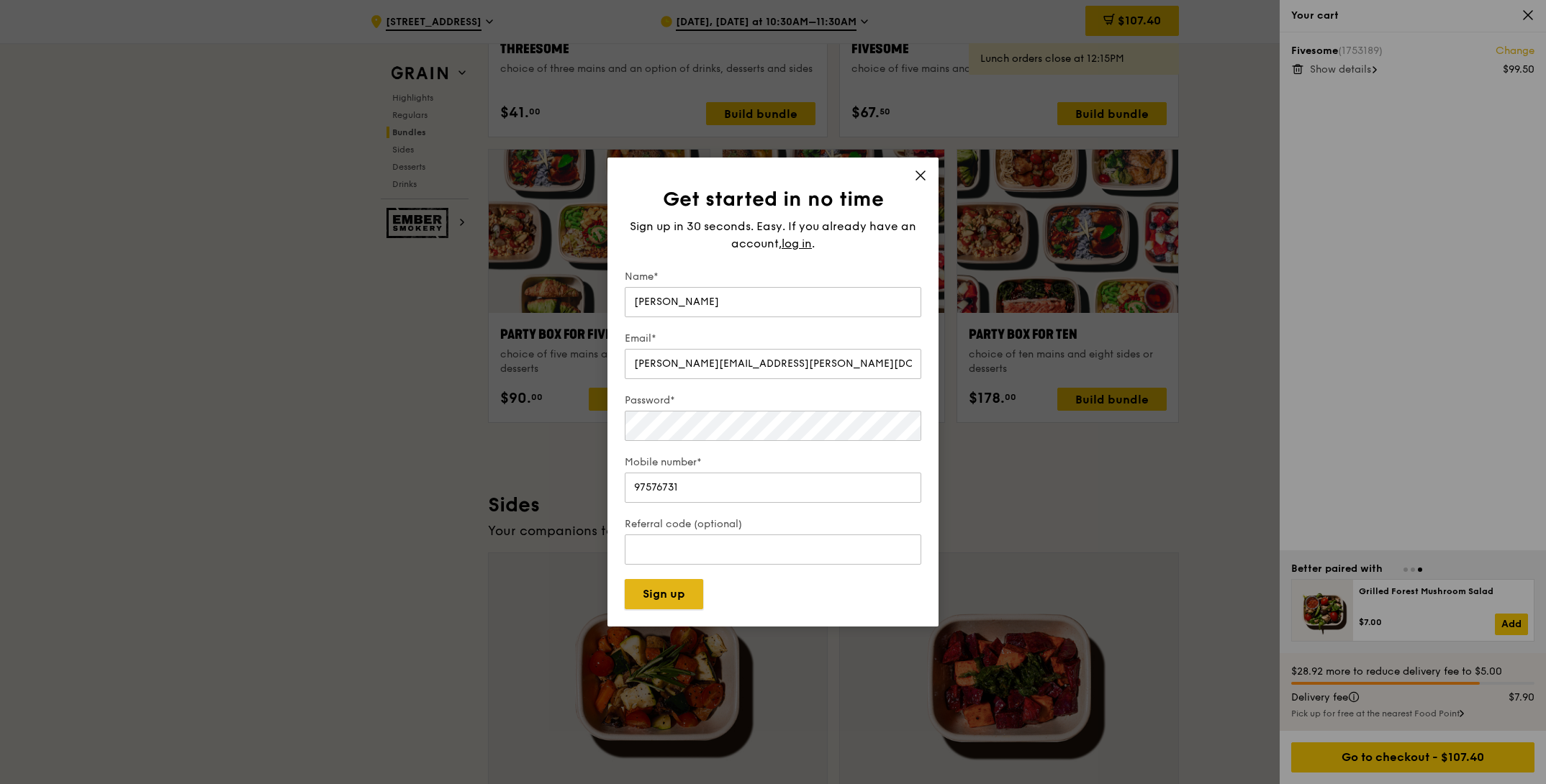
click at [683, 603] on button "Sign up" at bounding box center [664, 594] width 78 height 30
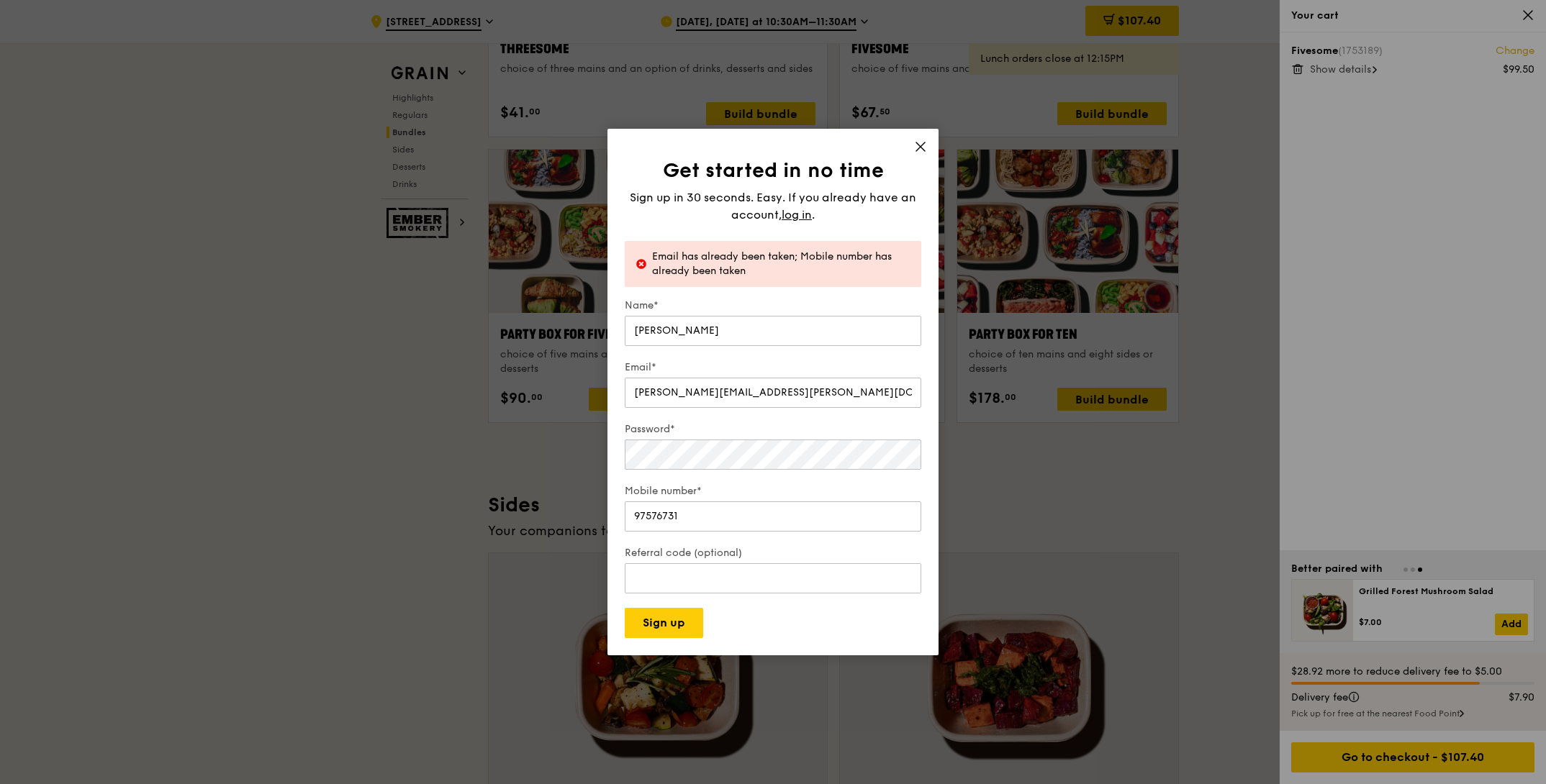
click at [922, 150] on icon at bounding box center [920, 146] width 13 height 13
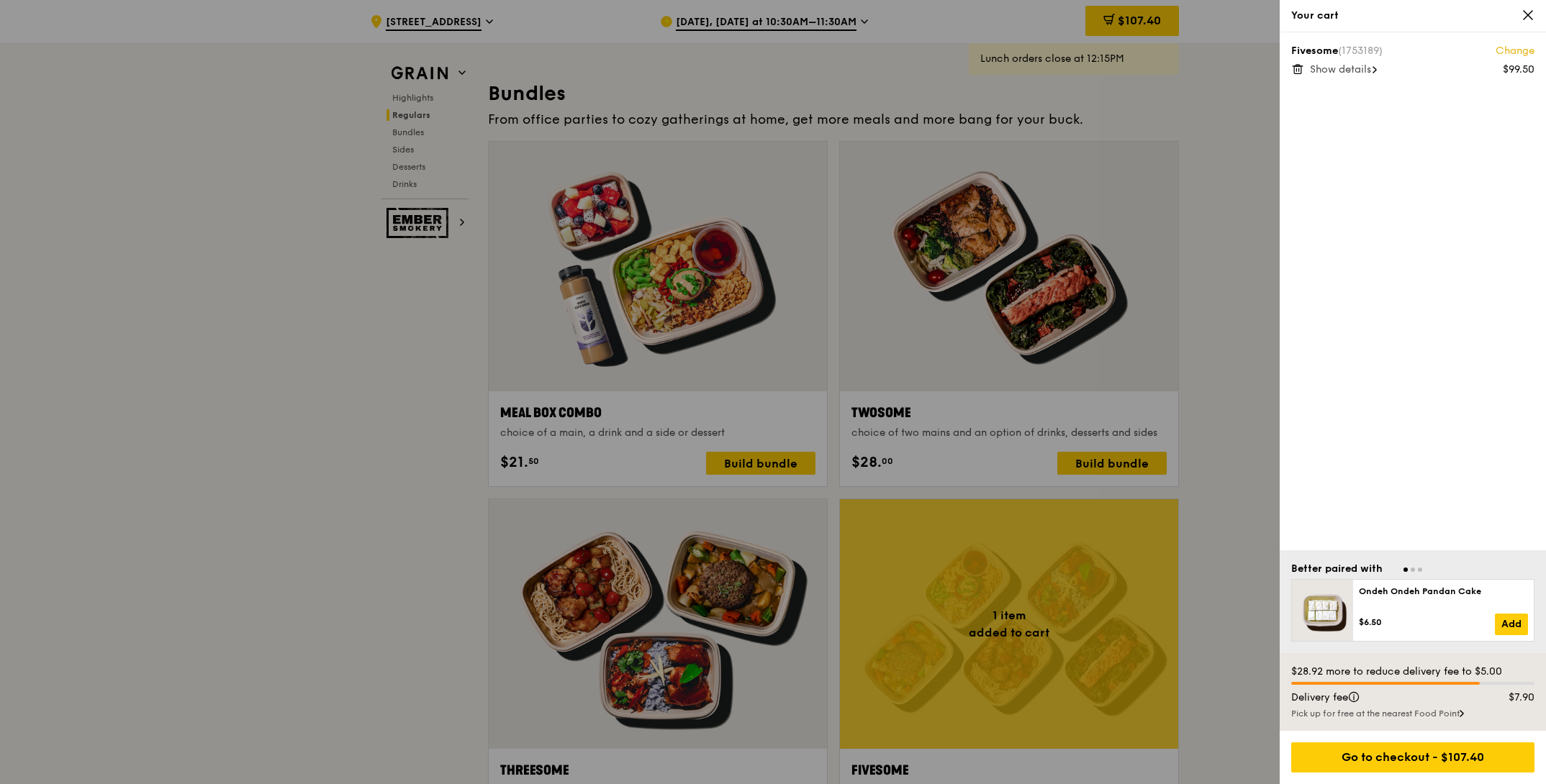
scroll to position [1095, 0]
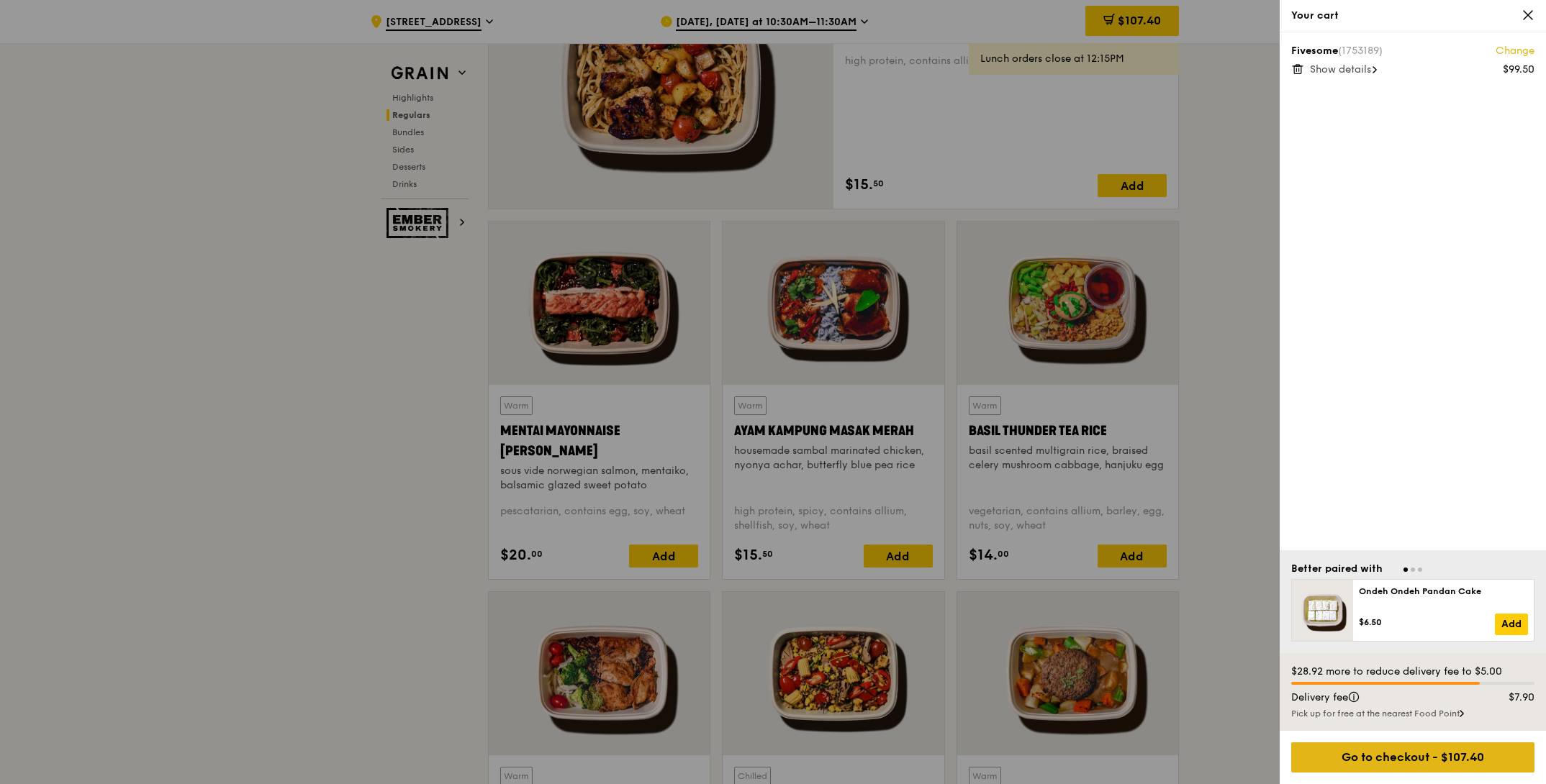
click at [1352, 754] on div "Go to checkout - $107.40" at bounding box center [1413, 757] width 243 height 30
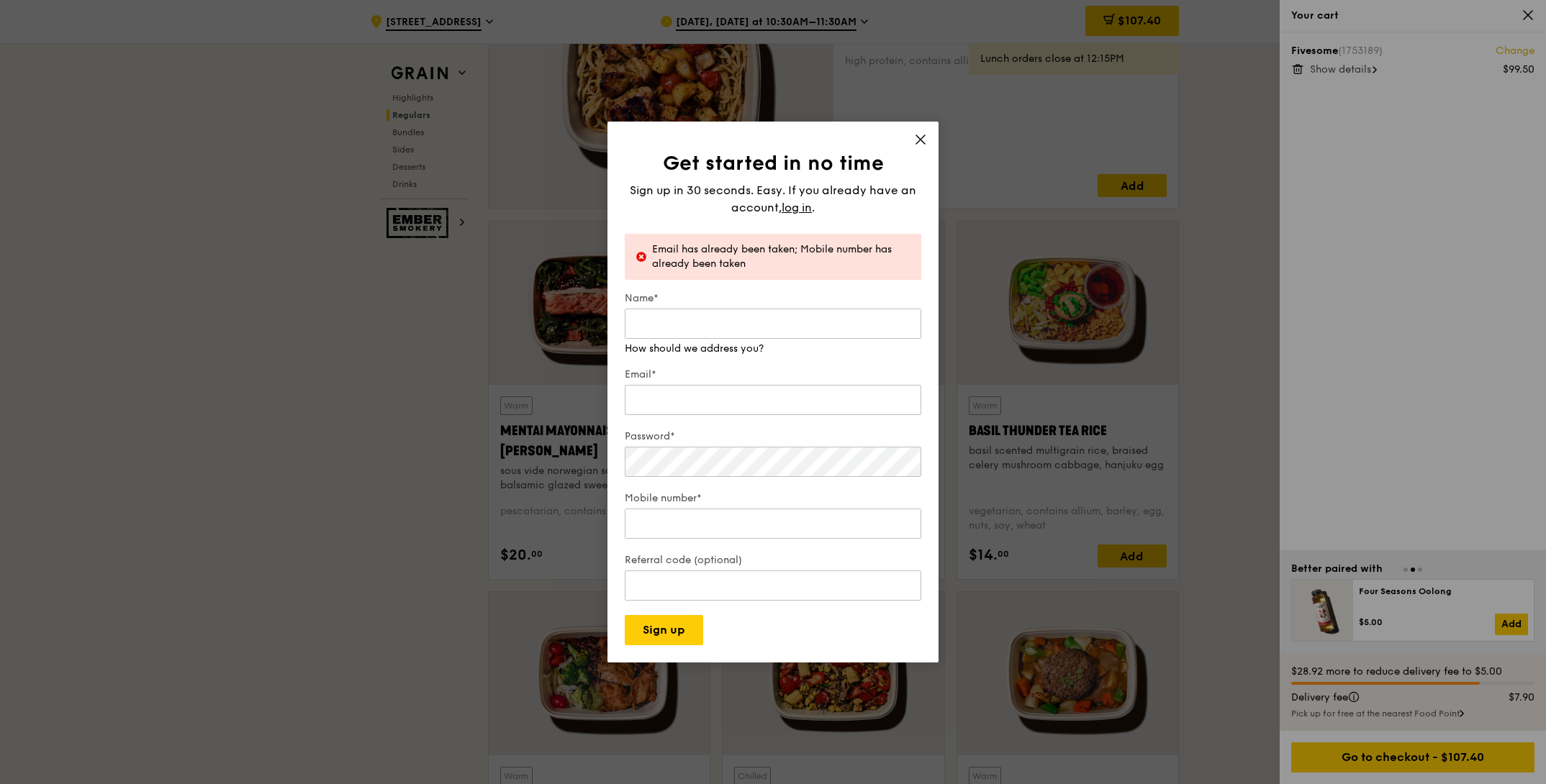
click at [926, 136] on div "Get started in no time Sign up in 30 seconds. Easy. If you already have an acco…" at bounding box center [772, 391] width 331 height 541
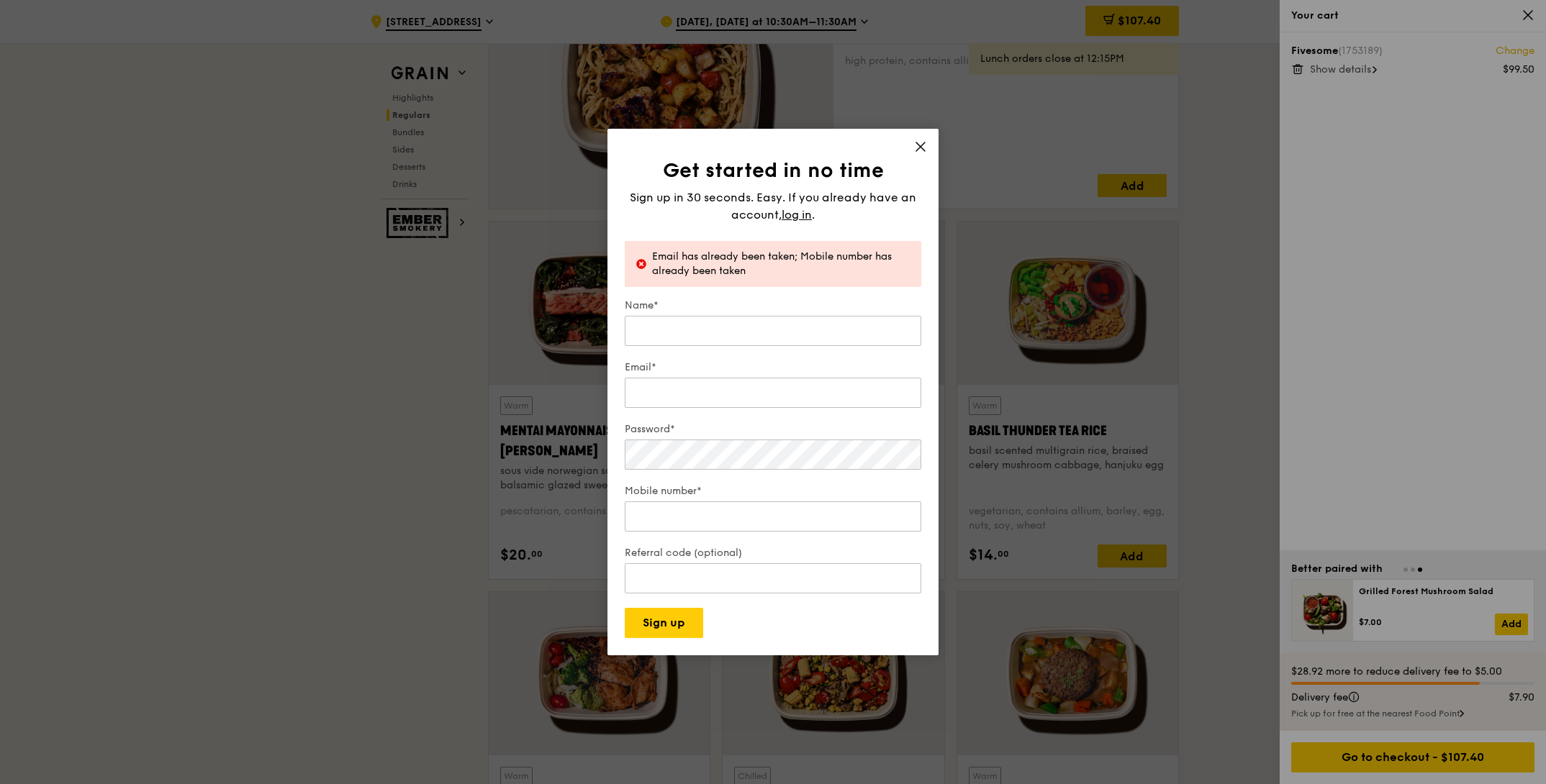
click at [924, 136] on div "Get started in no time Sign up in 30 seconds. Easy. If you already have an acco…" at bounding box center [772, 391] width 331 height 526
click at [923, 145] on icon at bounding box center [920, 146] width 13 height 13
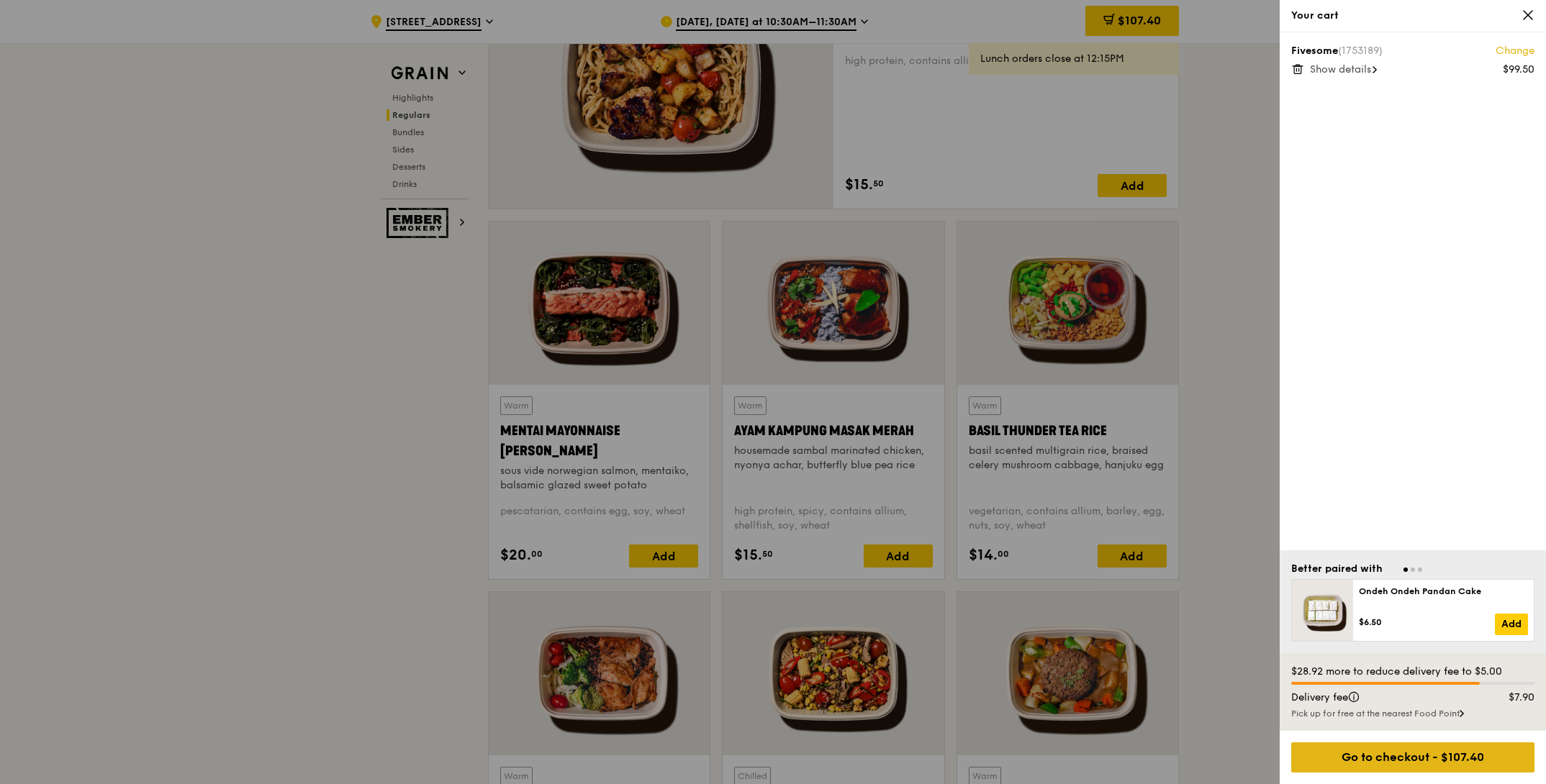
click at [1369, 768] on div "Go to checkout - $107.40" at bounding box center [1413, 757] width 243 height 30
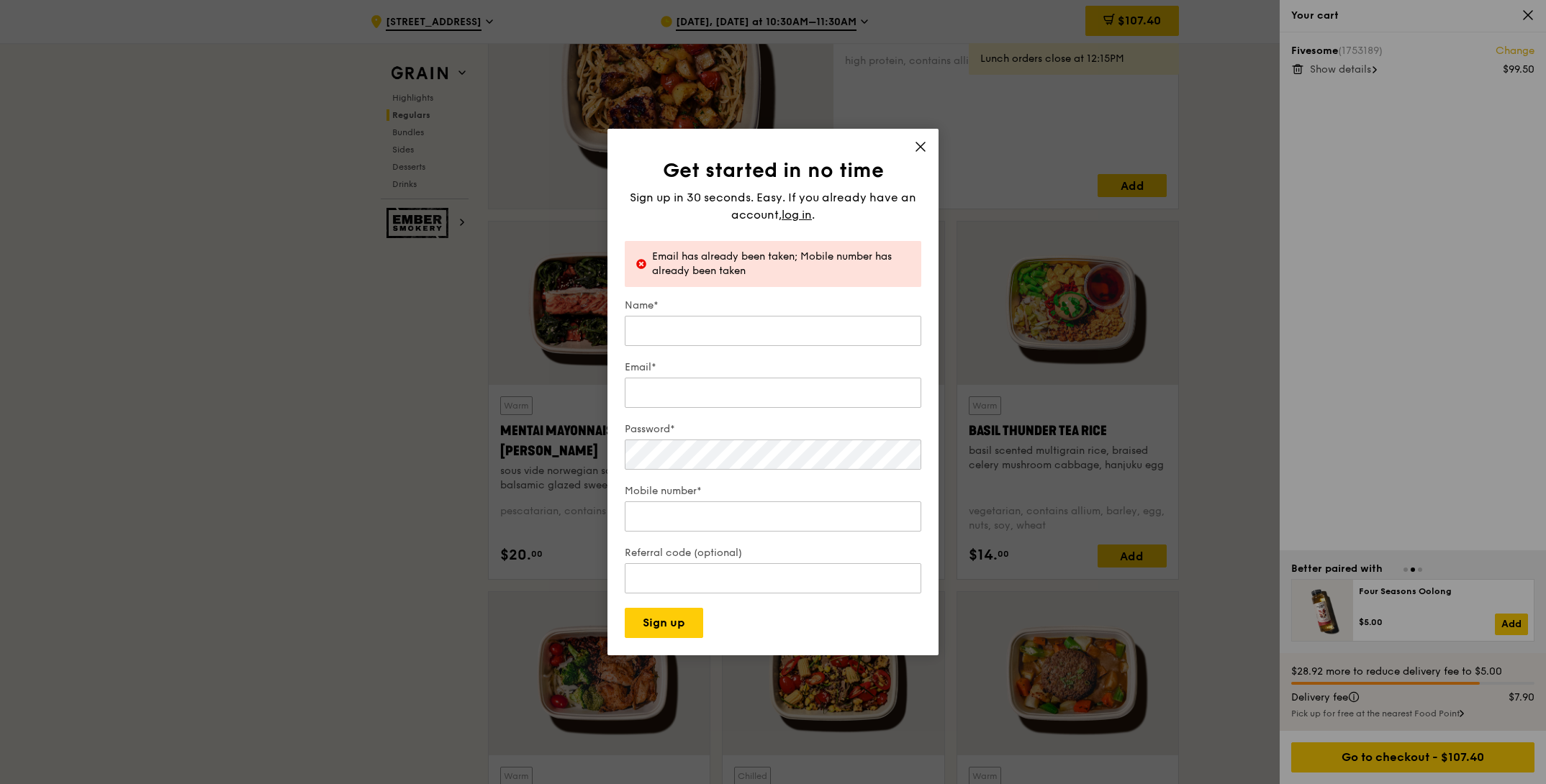
click at [920, 142] on icon at bounding box center [920, 146] width 13 height 13
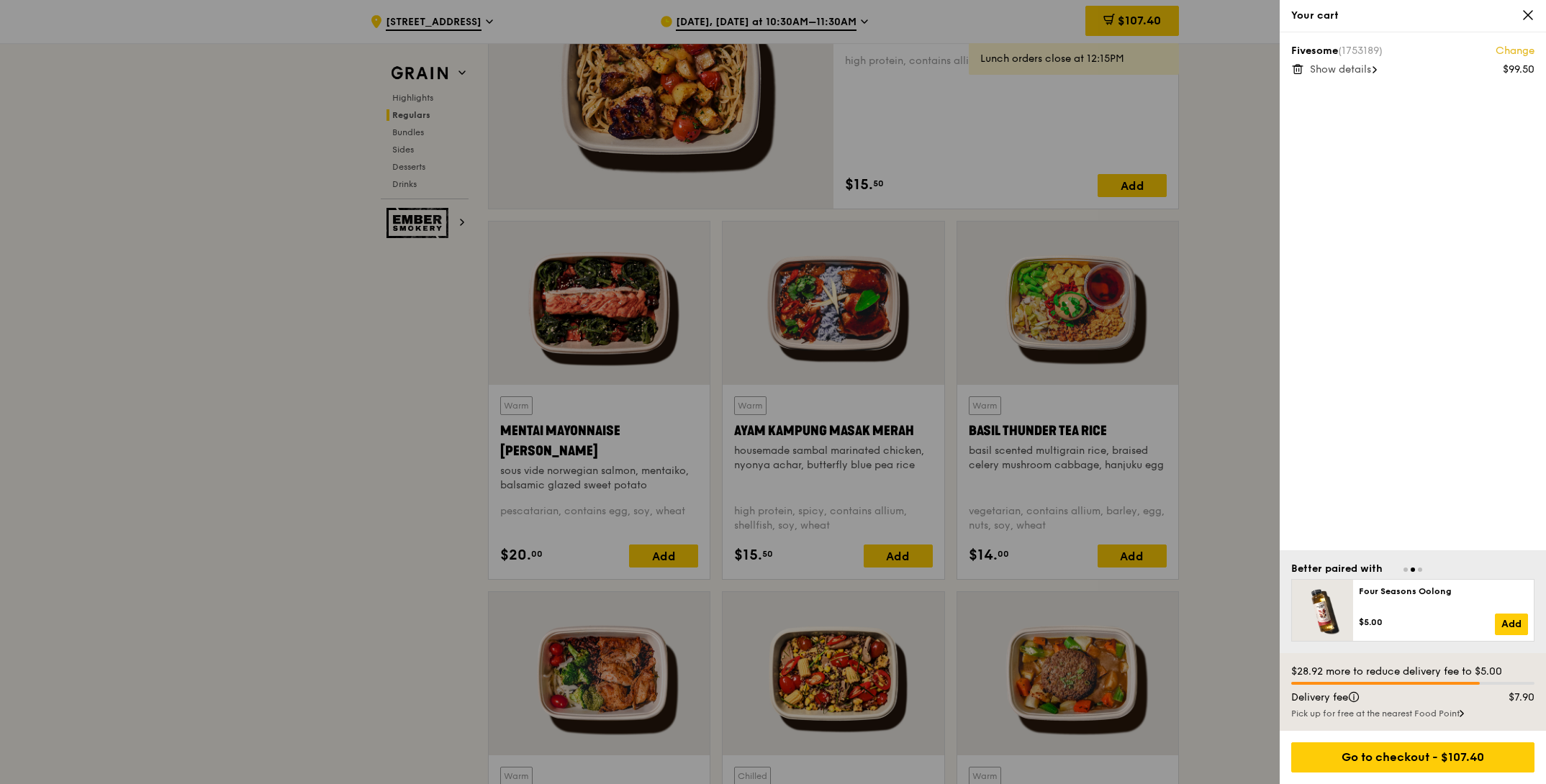
click at [1521, 17] on icon at bounding box center [1527, 15] width 13 height 13
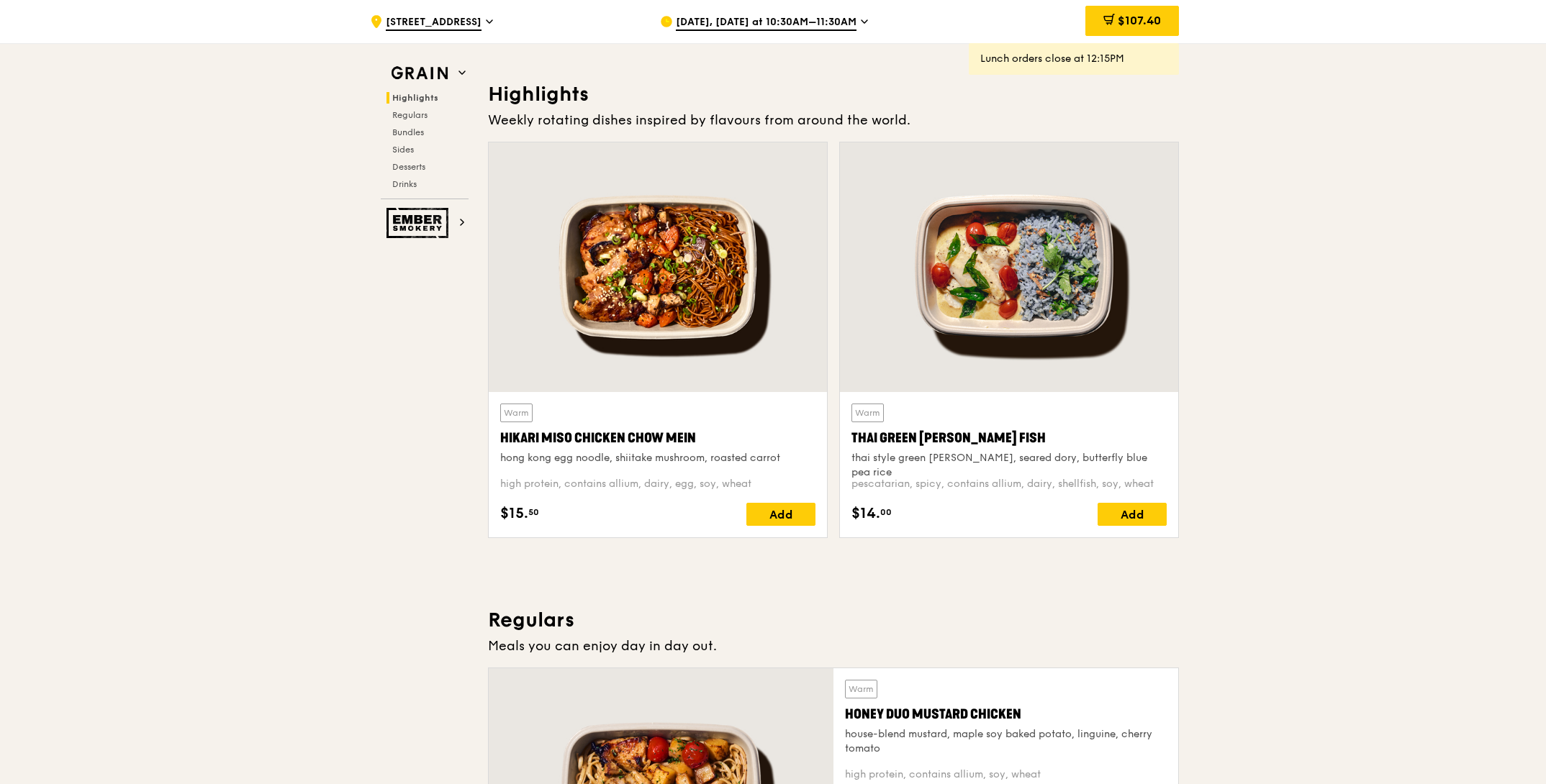
scroll to position [0, 0]
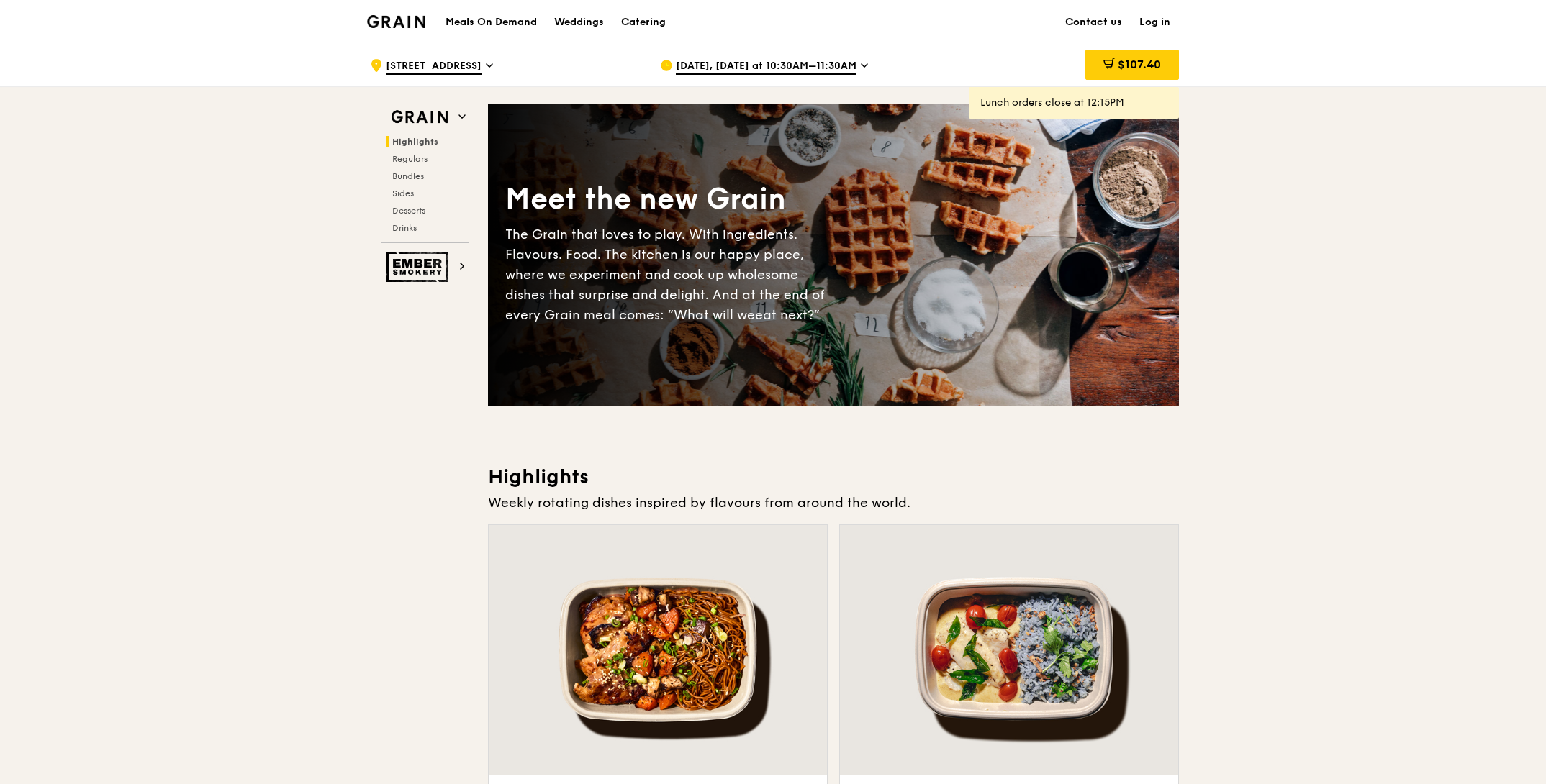
click at [1153, 24] on link "Log in" at bounding box center [1154, 22] width 48 height 43
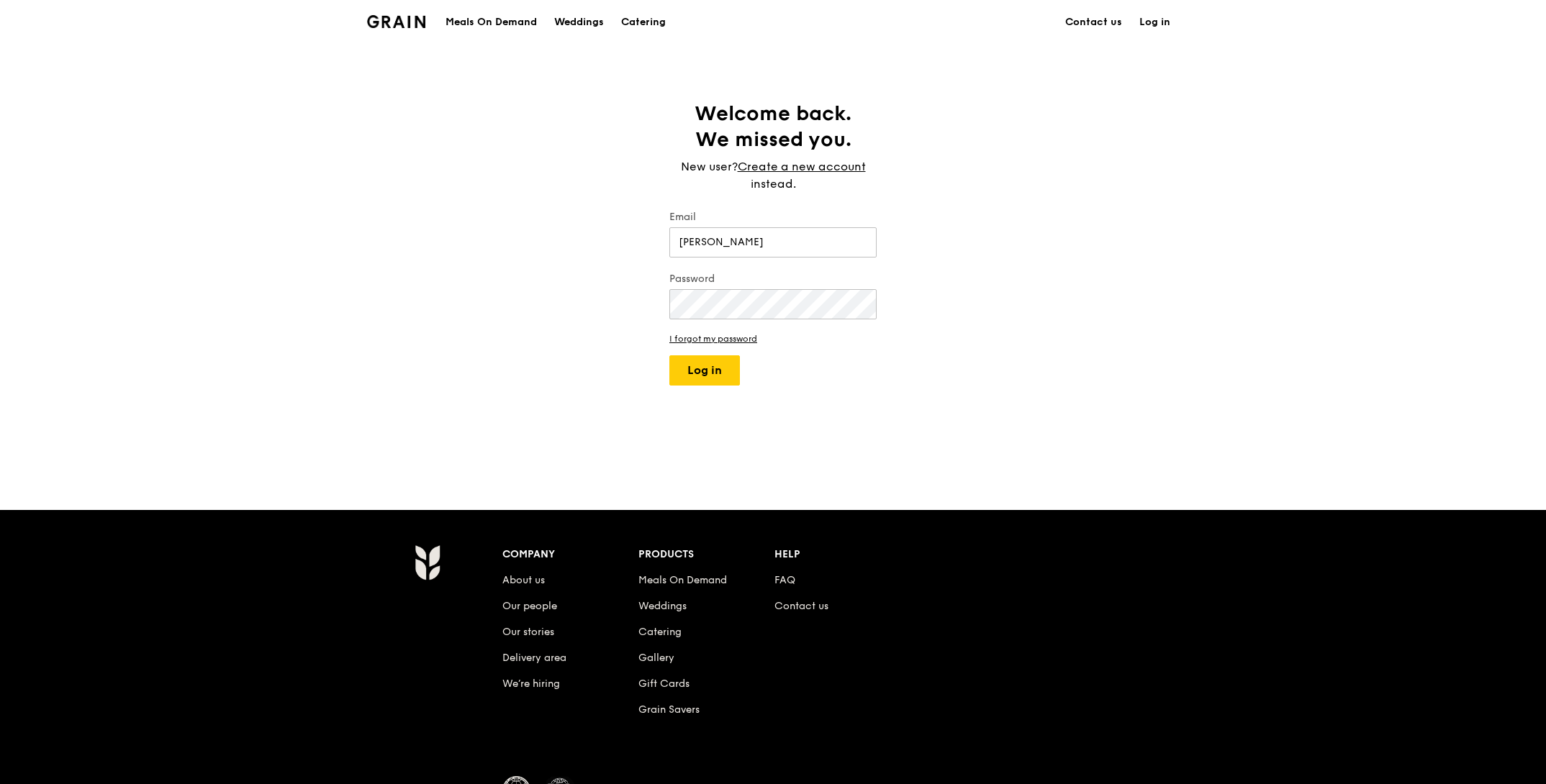
type input "[PERSON_NAME][EMAIL_ADDRESS][PERSON_NAME][DOMAIN_NAME]"
click at [681, 372] on button "Log in" at bounding box center [704, 370] width 71 height 30
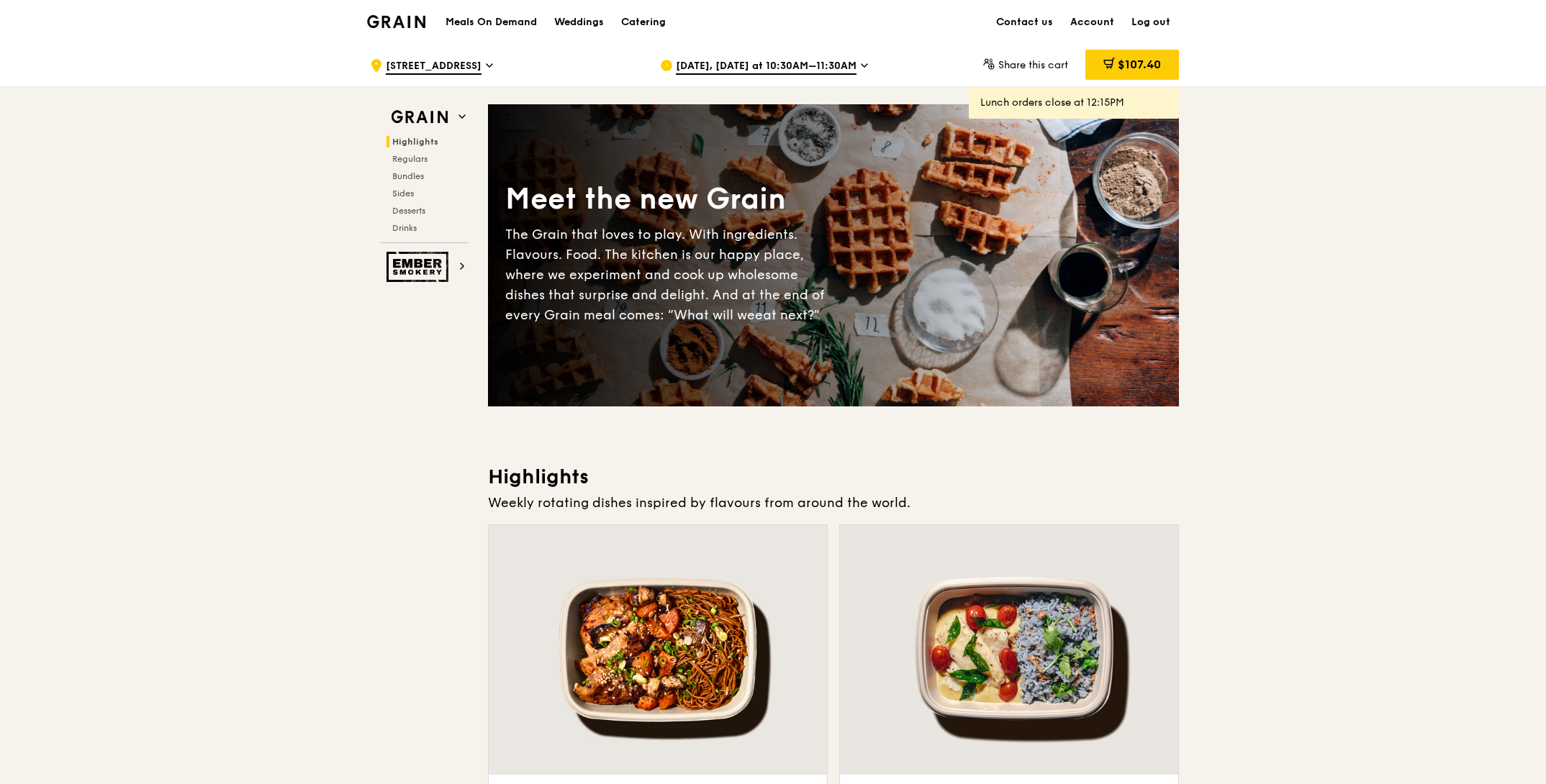
click at [864, 67] on div "[DATE], [DATE] at 10:30AM–11:30AM" at bounding box center [793, 65] width 267 height 43
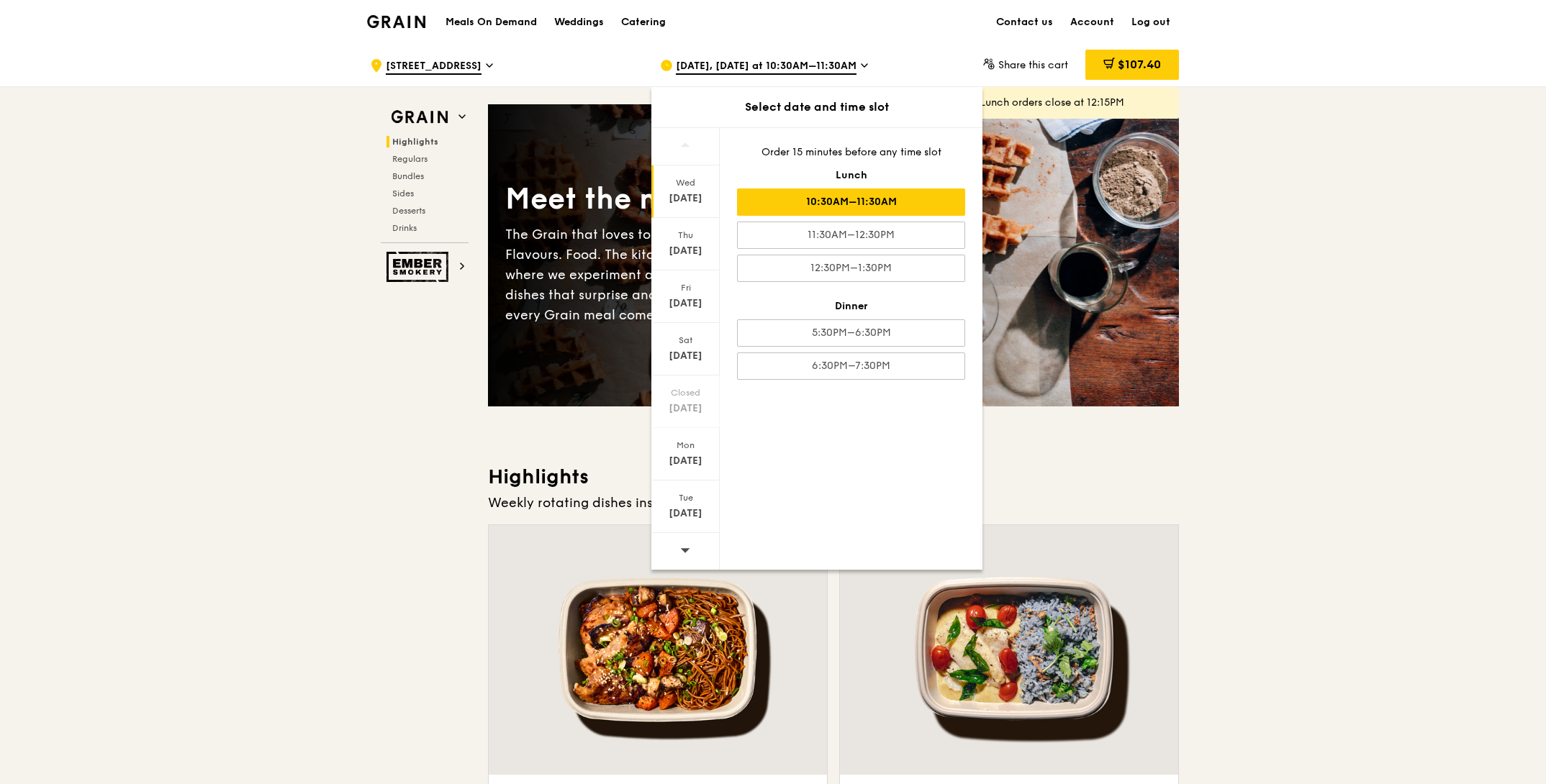
click at [699, 187] on div "Wed" at bounding box center [685, 183] width 64 height 11
click at [787, 229] on div "11:30AM–12:30PM" at bounding box center [851, 235] width 228 height 28
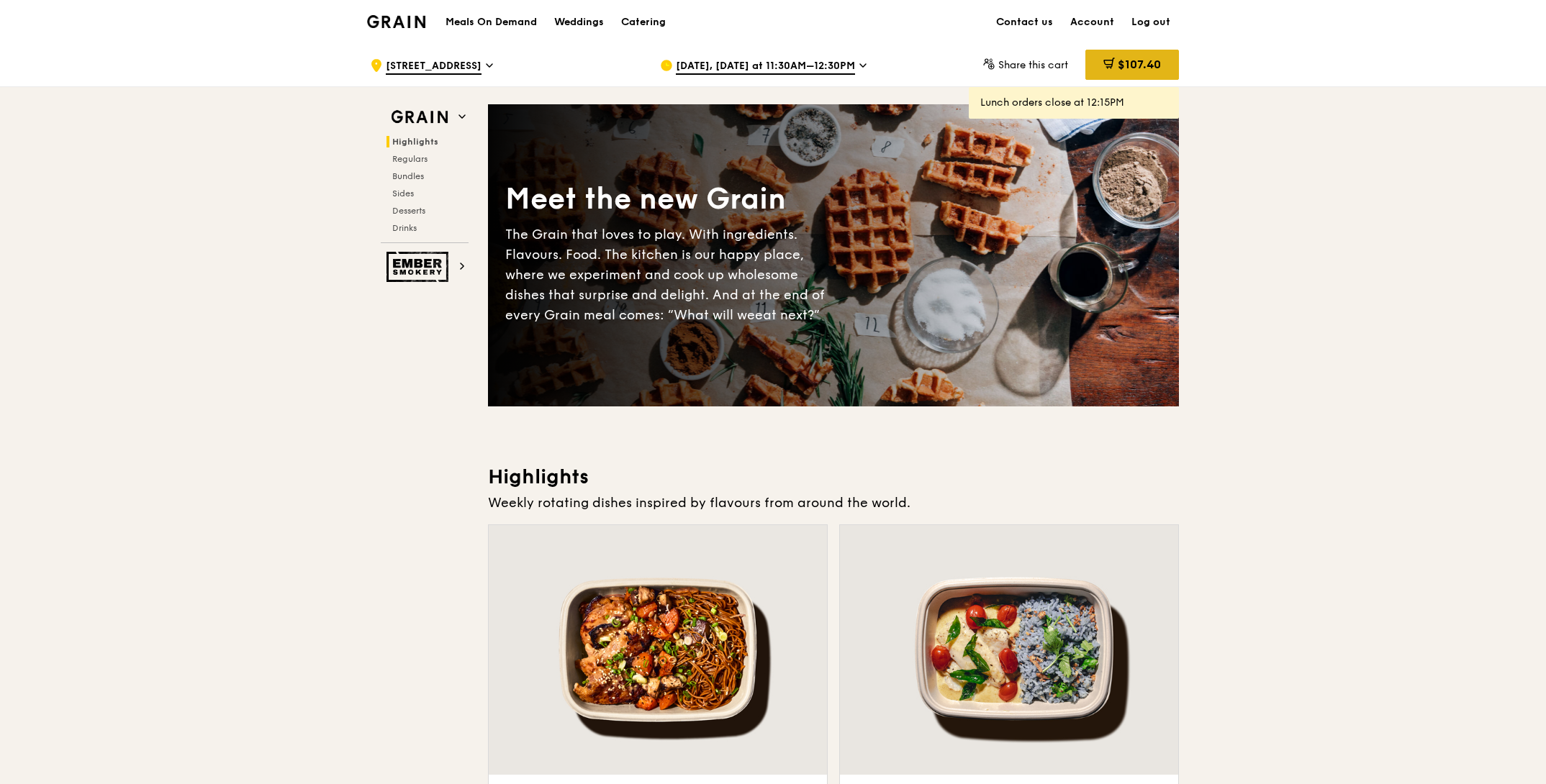
click at [1123, 60] on span "$107.40" at bounding box center [1138, 64] width 43 height 14
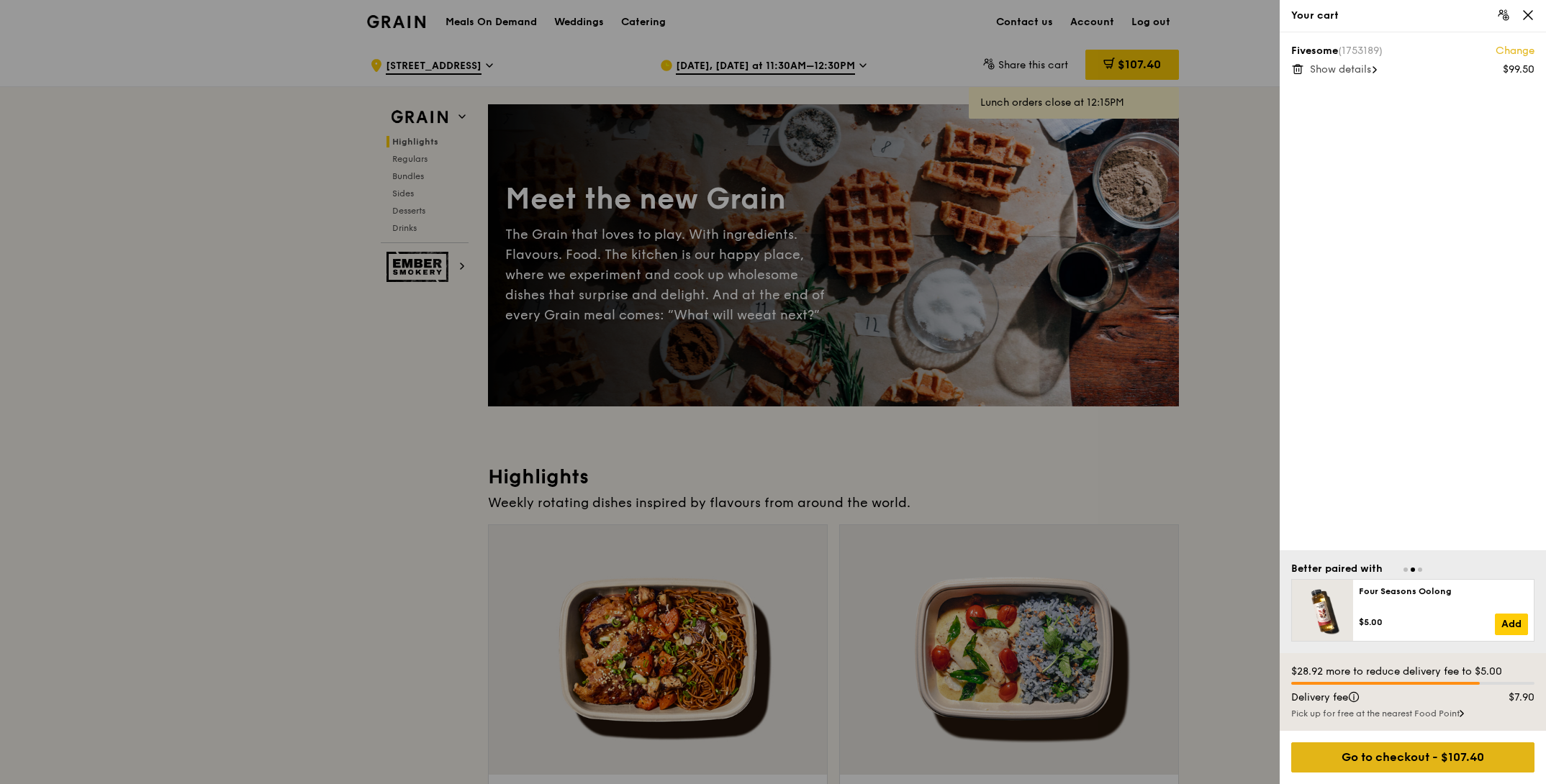
click at [1382, 754] on div "Go to checkout - $107.40" at bounding box center [1413, 757] width 243 height 30
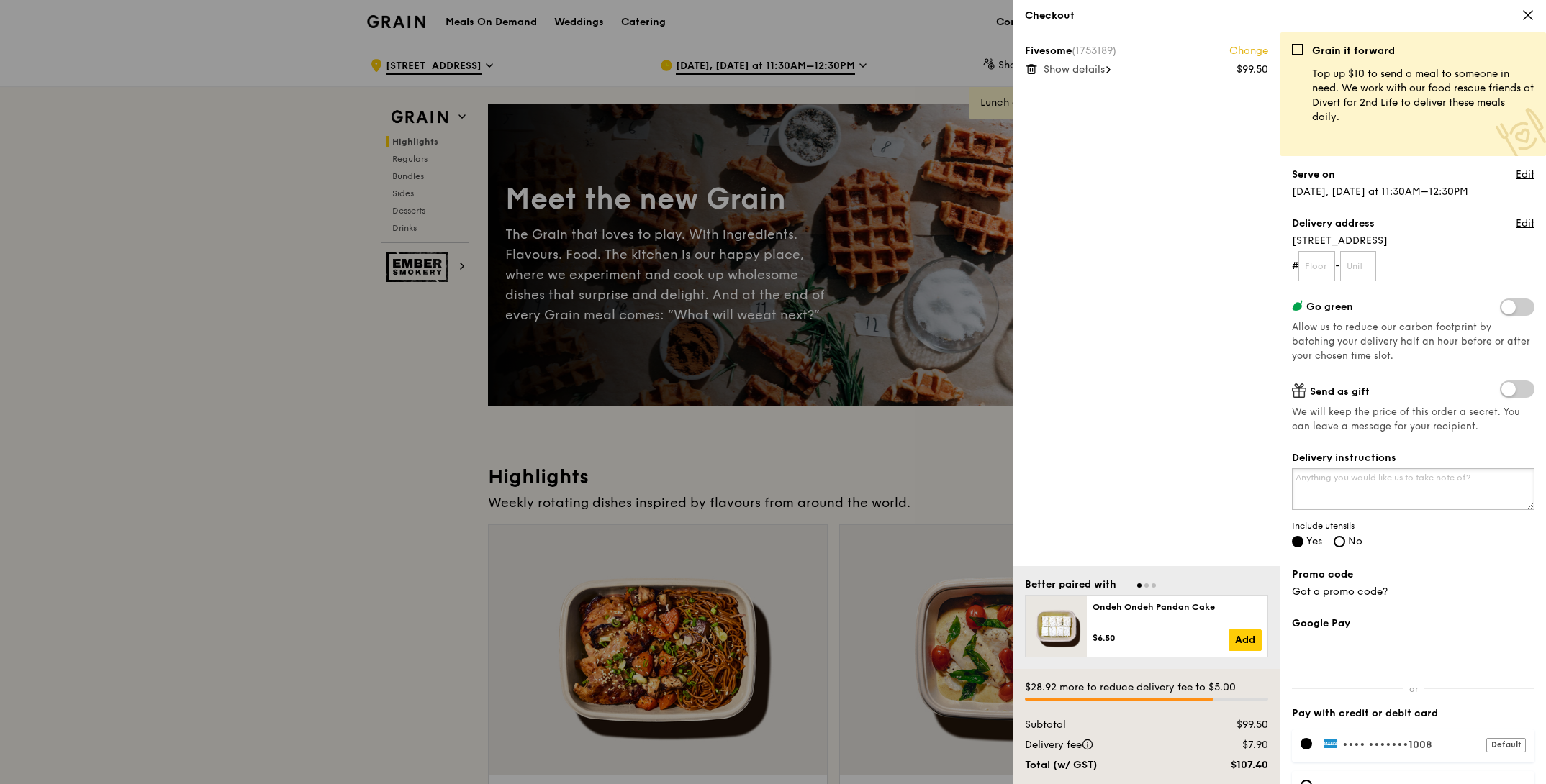
click at [1324, 492] on textarea "Delivery instructions" at bounding box center [1413, 489] width 242 height 41
type textarea "D"
type textarea "Please meet at [GEOGRAPHIC_DATA] Drop Off"
click at [1325, 270] on input "text" at bounding box center [1316, 266] width 37 height 30
type input "00"
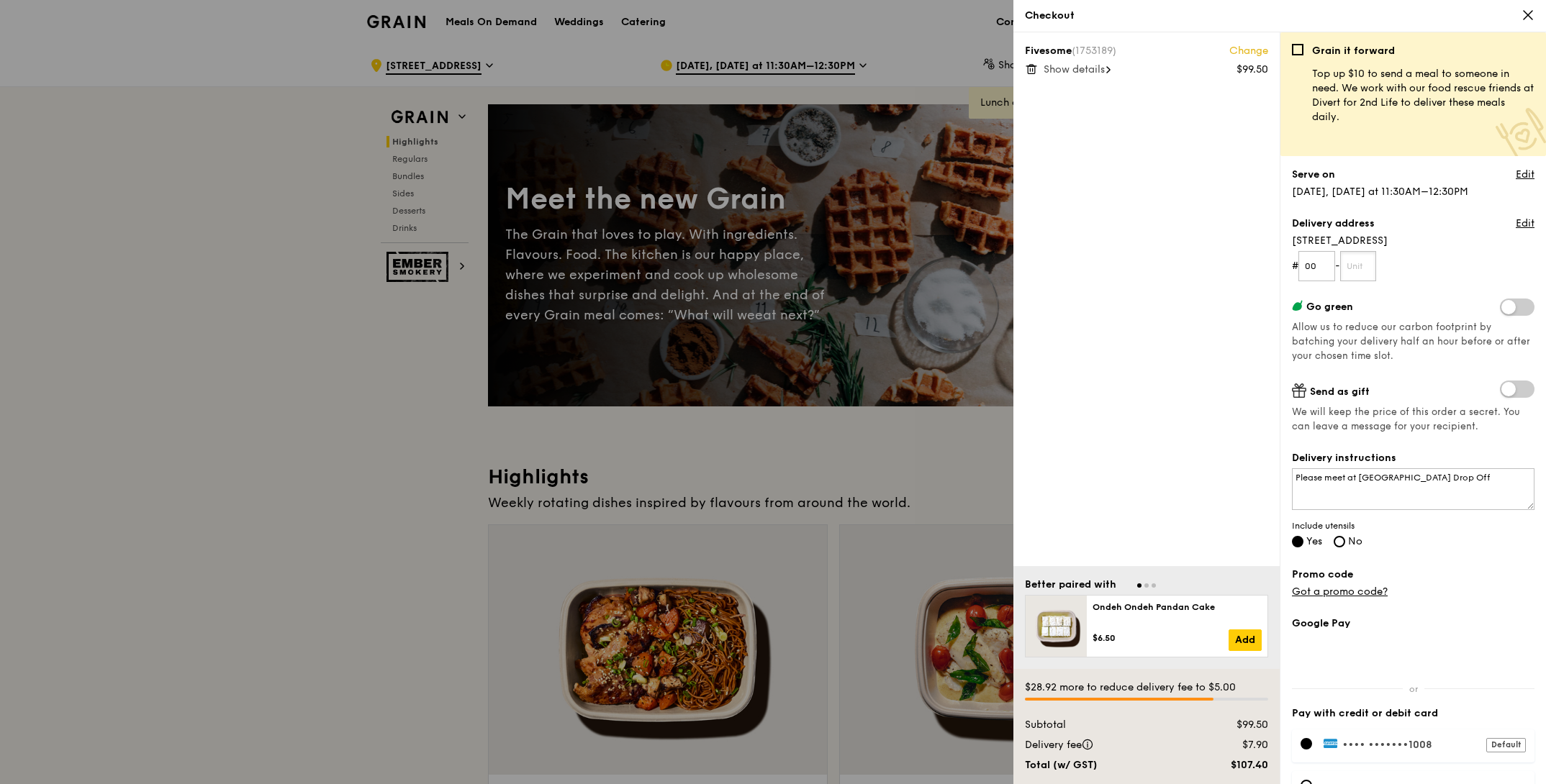
click at [1360, 269] on input "text" at bounding box center [1358, 266] width 37 height 30
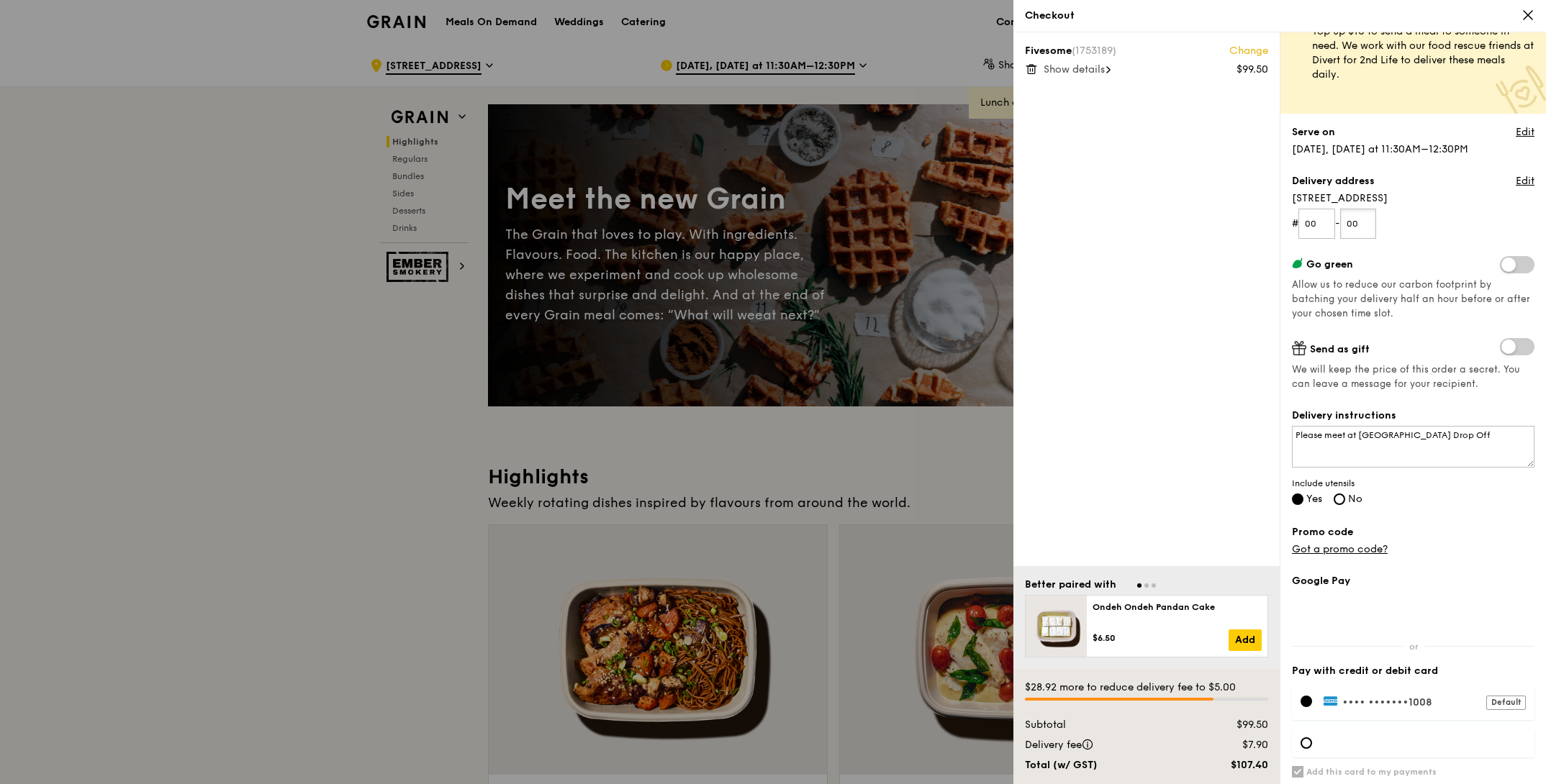
scroll to position [81, 0]
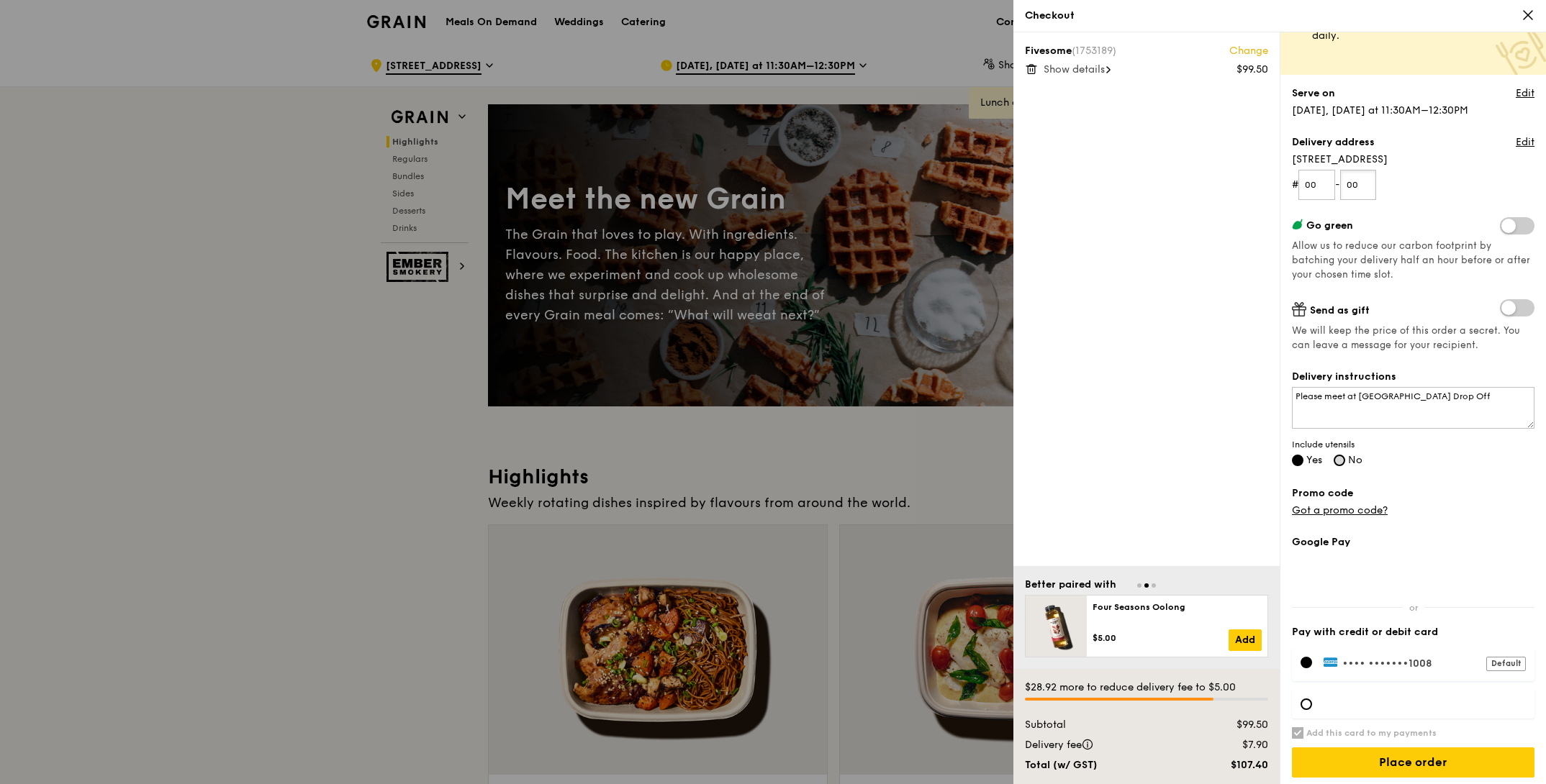
type input "00"
click at [1344, 465] on input "No" at bounding box center [1339, 460] width 11 height 11
radio input "true"
radio input "false"
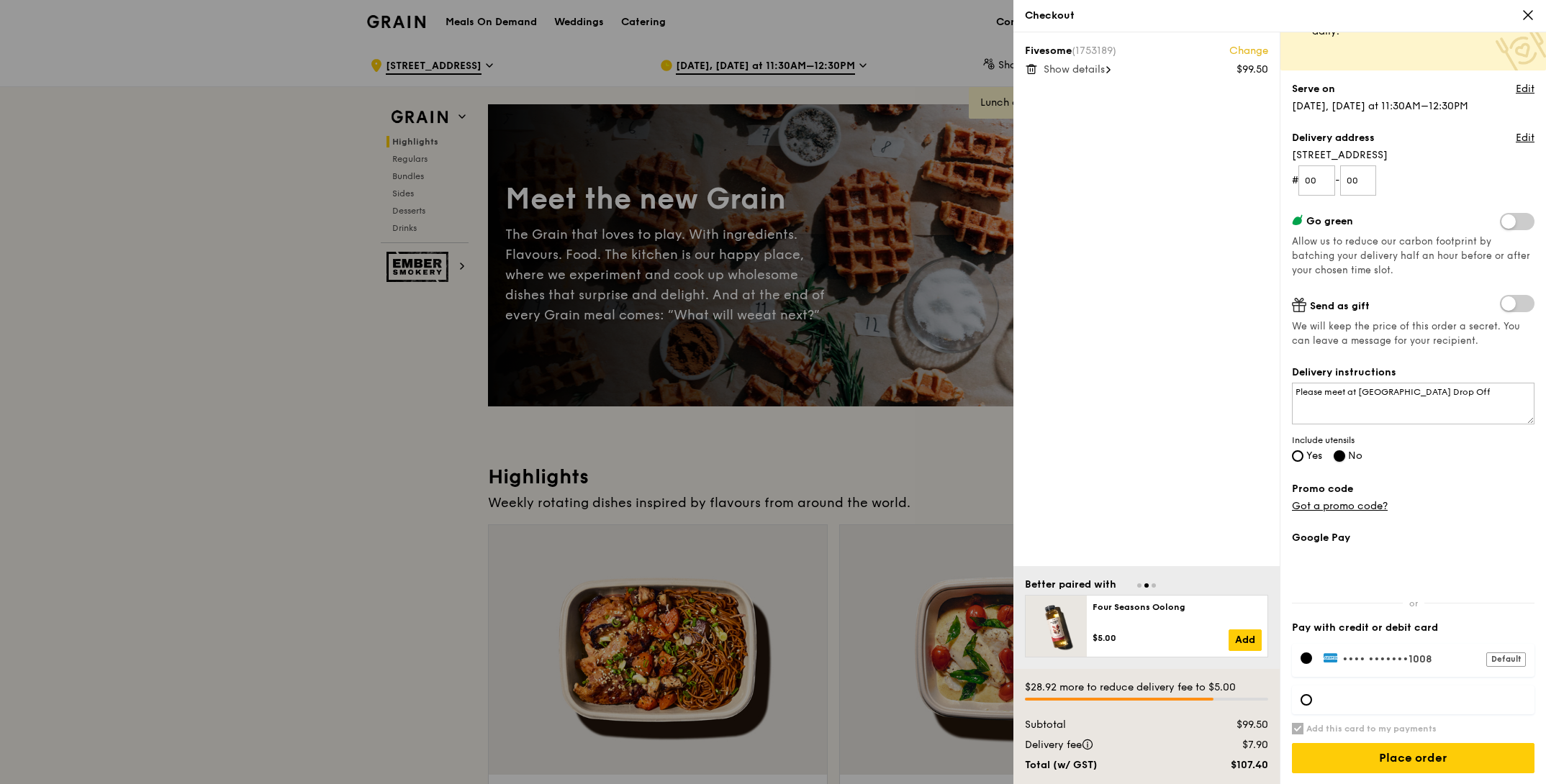
scroll to position [86, 0]
click at [1417, 763] on input "Place order" at bounding box center [1413, 757] width 242 height 30
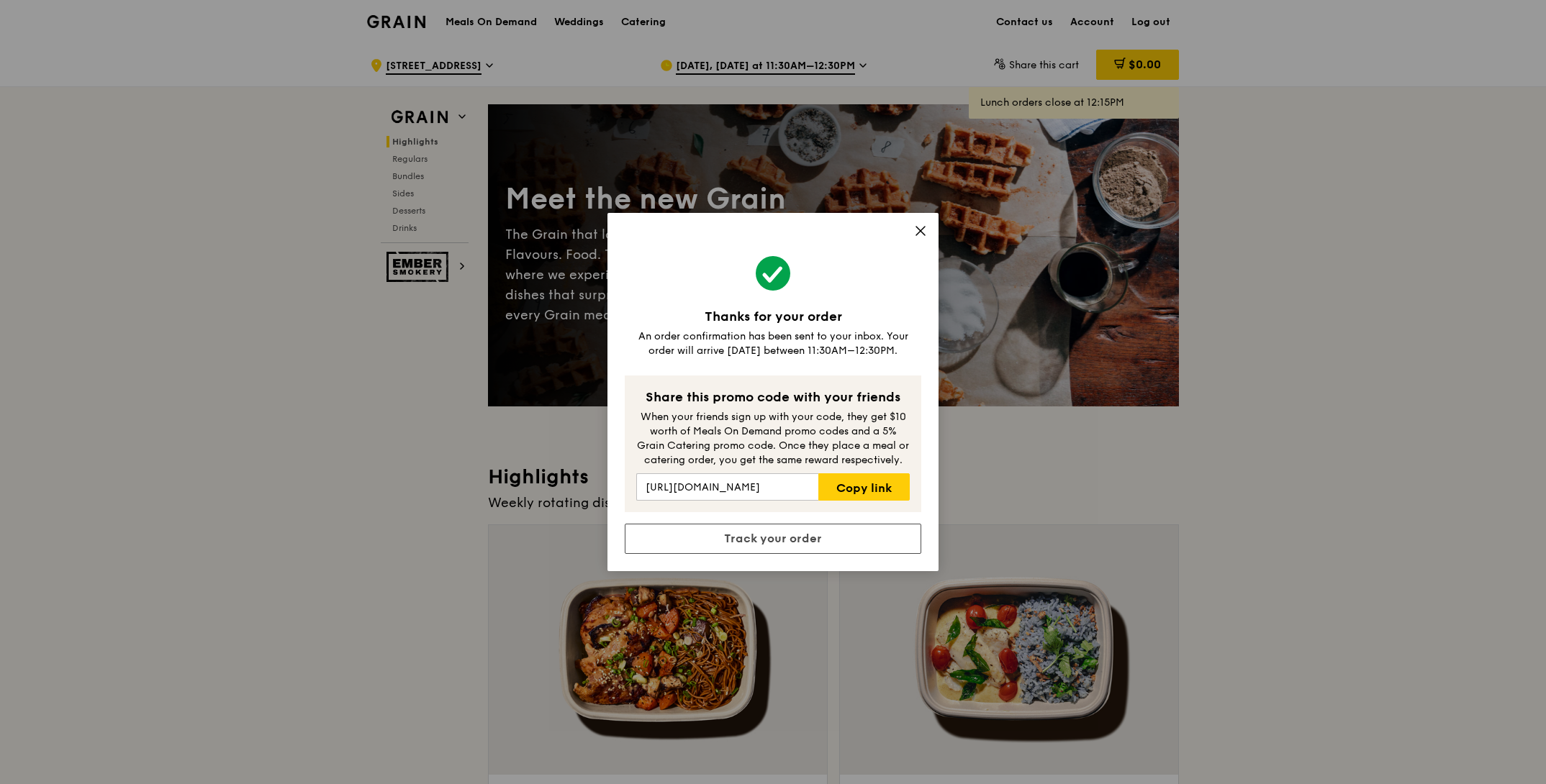
click at [919, 233] on icon at bounding box center [920, 231] width 13 height 13
